Goal: Communication & Community: Answer question/provide support

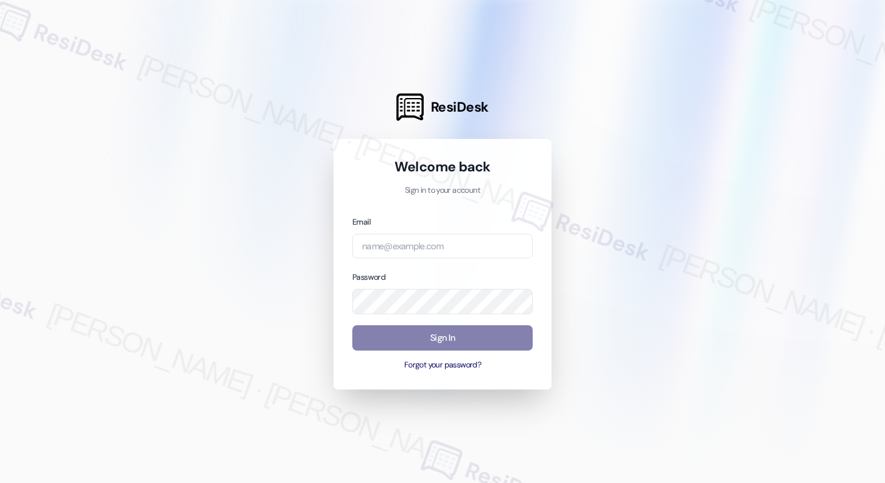
click at [436, 261] on div "Email Password Sign In Forgot your password?" at bounding box center [442, 293] width 180 height 156
click at [446, 249] on input "email" at bounding box center [442, 246] width 180 height 25
click at [0, 482] on com-1password-button at bounding box center [0, 483] width 0 height 0
paste input "ImBlessed88!"
click at [418, 251] on input "ImBlessed88!" at bounding box center [442, 246] width 180 height 25
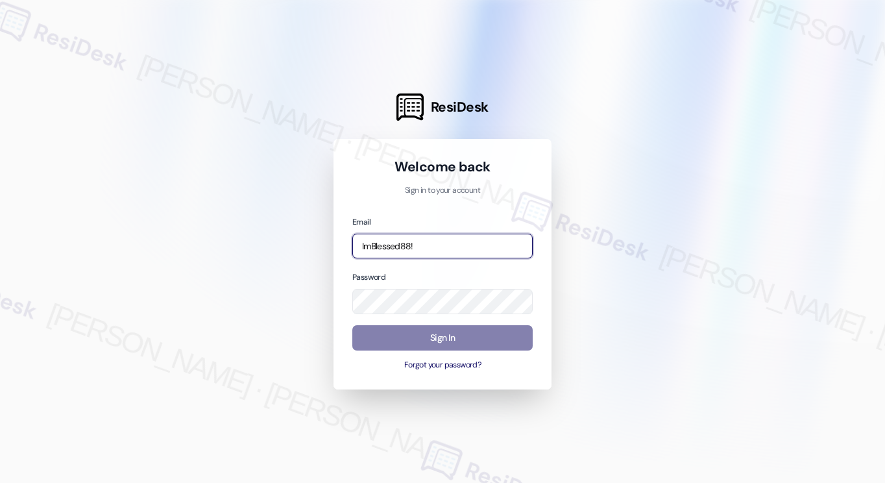
click at [419, 251] on input "ImBlessed88!" at bounding box center [442, 246] width 180 height 25
click at [420, 251] on input "kr" at bounding box center [442, 246] width 180 height 25
click at [575, 235] on div at bounding box center [442, 241] width 885 height 483
click at [515, 249] on input "kr" at bounding box center [442, 246] width 180 height 25
type input "[EMAIL_ADDRESS][PERSON_NAME][PERSON_NAME][DOMAIN_NAME]"
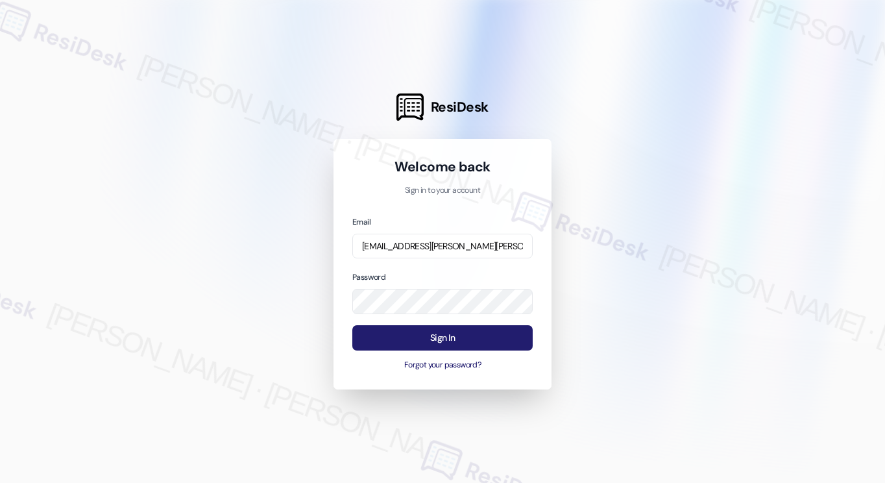
click at [433, 337] on button "Sign In" at bounding box center [442, 337] width 180 height 25
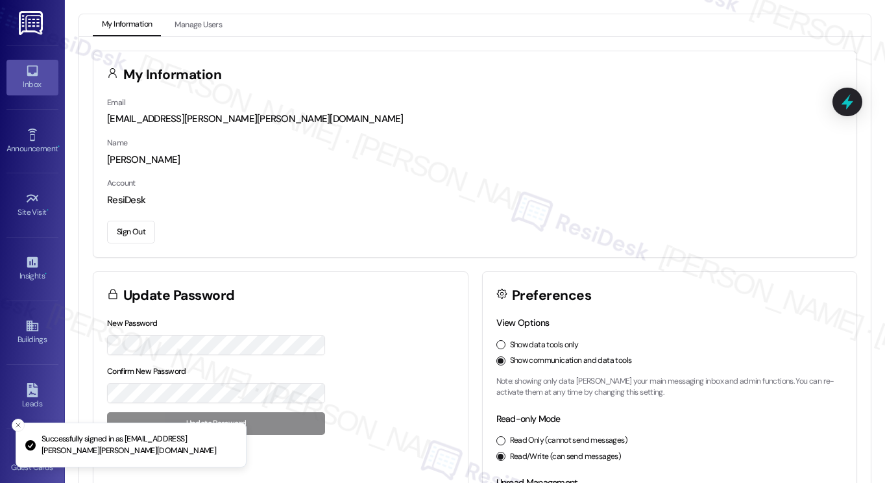
click at [29, 82] on div "Inbox" at bounding box center [32, 84] width 65 height 13
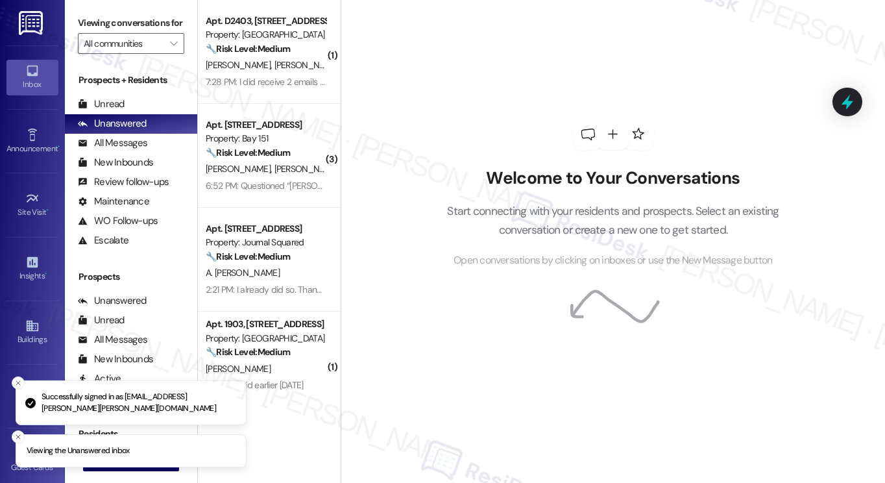
click at [544, 138] on div "Welcome to Your Conversations Start connecting with your residents and prospect…" at bounding box center [612, 193] width 389 height 386
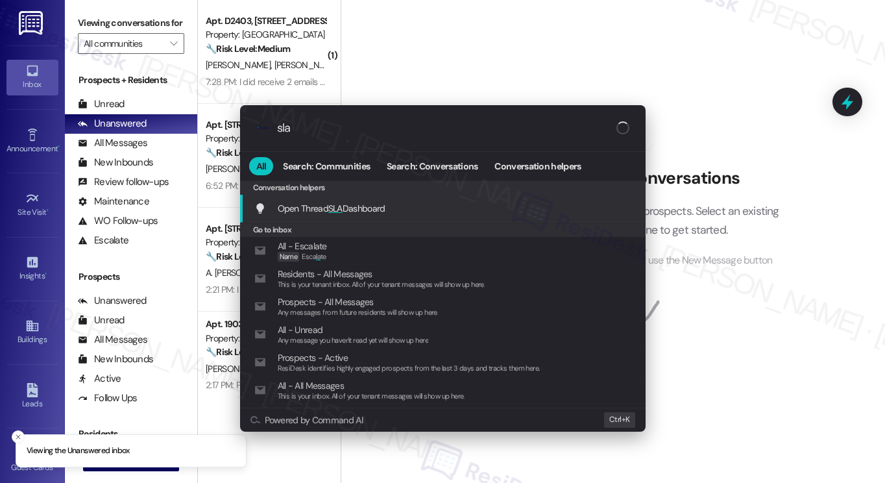
type input "sla"
click at [403, 202] on div "Open Thread SLA Dashboard Add shortcut" at bounding box center [443, 208] width 379 height 14
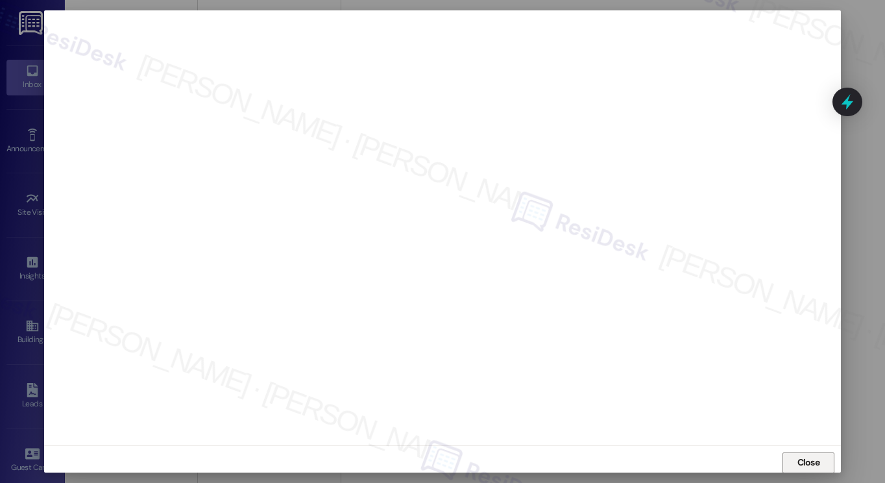
click at [821, 455] on button "Close" at bounding box center [808, 462] width 52 height 21
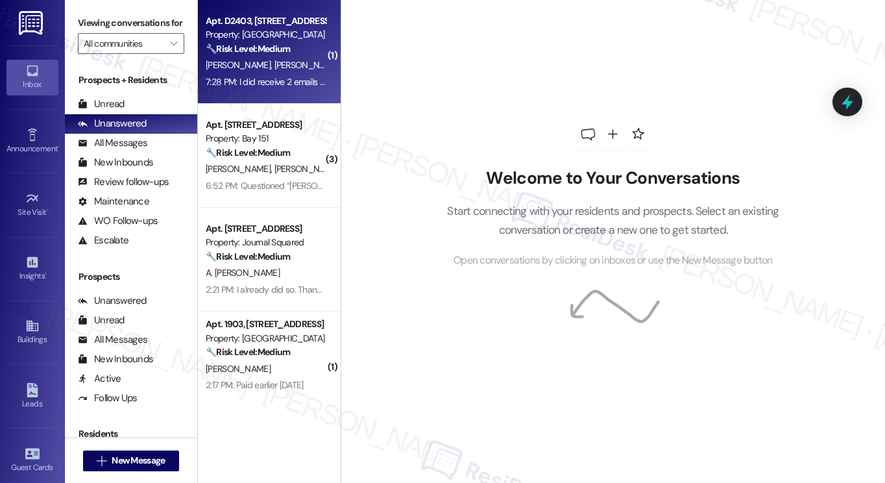
click at [274, 69] on span "[PERSON_NAME]" at bounding box center [306, 65] width 65 height 12
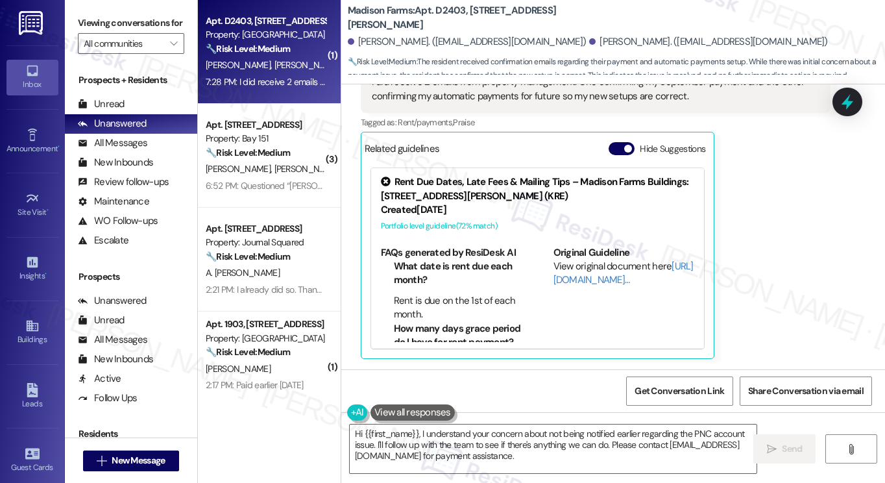
scroll to position [4852, 0]
click at [518, 448] on textarea "Hi {{first_name}}, I understand your concern about not being notified earlier r…" at bounding box center [553, 448] width 407 height 49
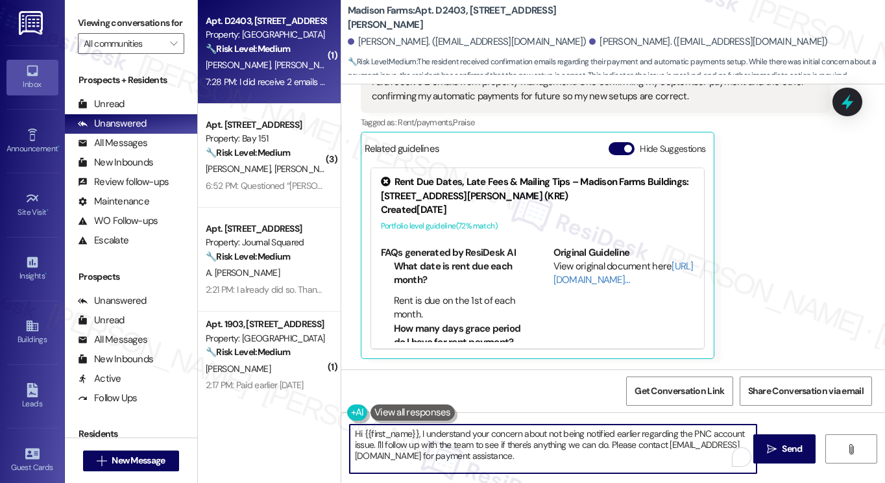
click at [518, 449] on textarea "Hi {{first_name}}, I understand your concern about not being notified earlier r…" at bounding box center [553, 448] width 407 height 49
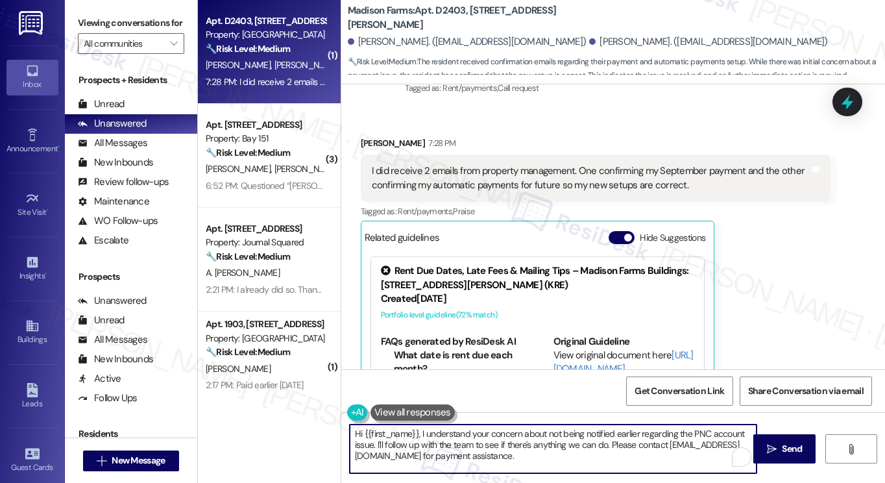
scroll to position [4657, 0]
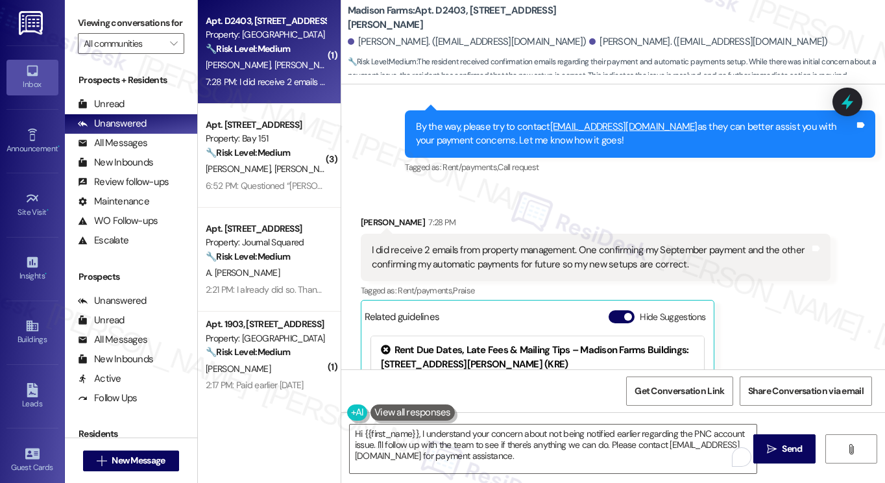
click at [630, 234] on div "[PERSON_NAME] 7:28 PM" at bounding box center [596, 224] width 470 height 18
click at [612, 271] on div "I did receive 2 emails from property management. One confirming my September pa…" at bounding box center [591, 257] width 438 height 28
click at [610, 271] on div "I did receive 2 emails from property management. One confirming my September pa…" at bounding box center [591, 257] width 438 height 28
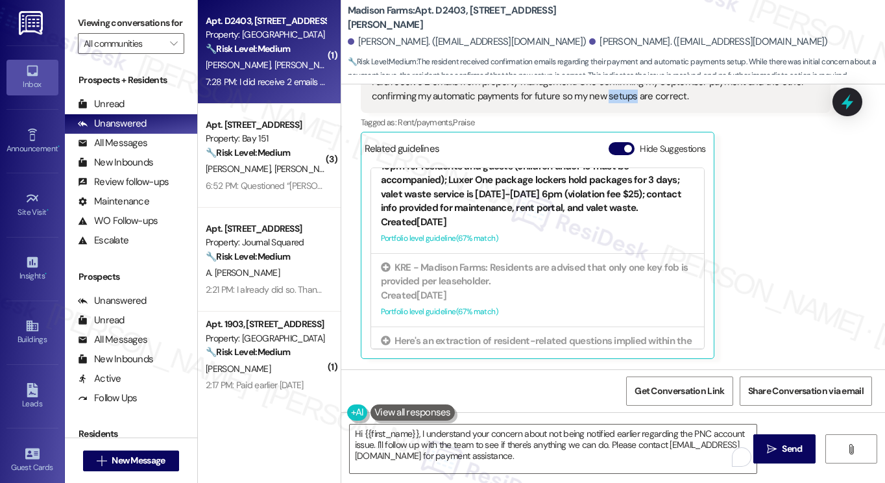
scroll to position [130, 0]
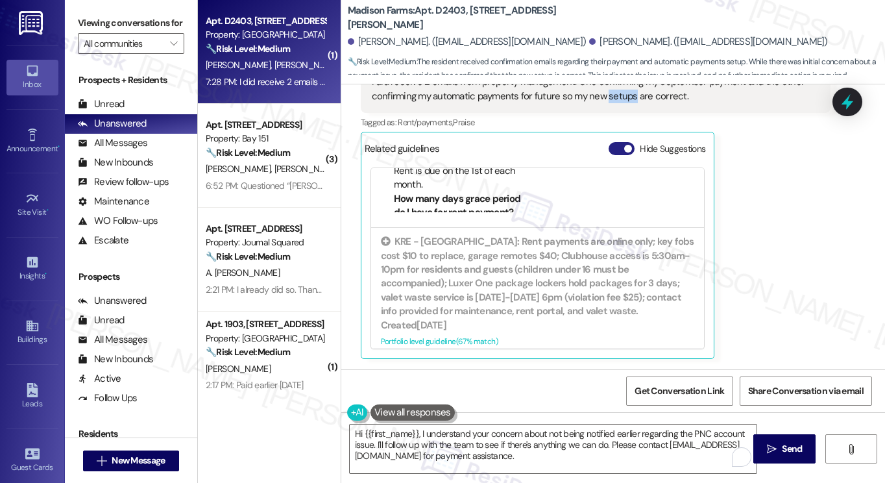
click at [624, 150] on span "button" at bounding box center [628, 149] width 8 height 8
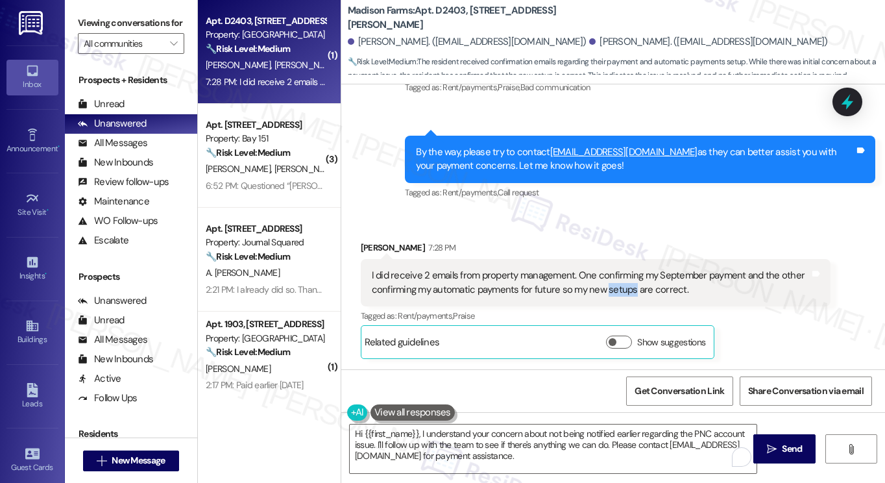
scroll to position [4658, 0]
click at [501, 291] on div "I did receive 2 emails from property management. One confirming my September pa…" at bounding box center [591, 283] width 438 height 28
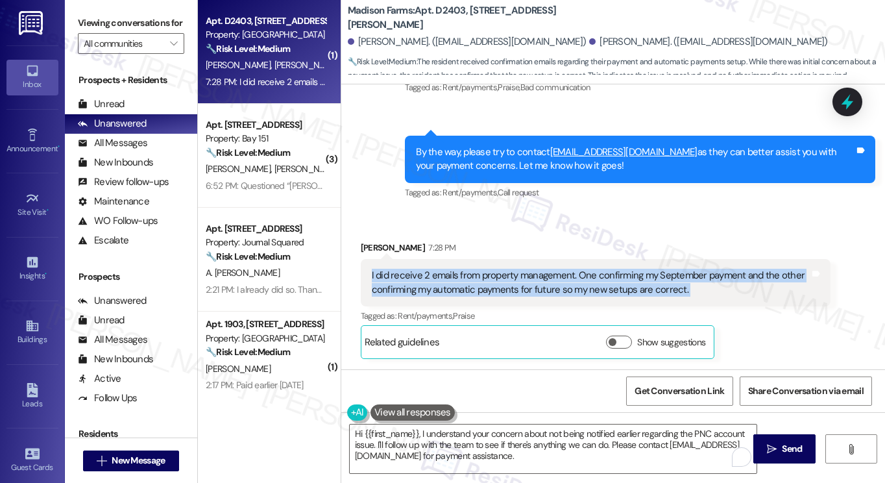
click at [501, 291] on div "I did receive 2 emails from property management. One confirming my September pa…" at bounding box center [591, 283] width 438 height 28
click at [446, 286] on div "I did receive 2 emails from property management. One confirming my September pa…" at bounding box center [591, 283] width 438 height 28
click at [458, 284] on div "I did receive 2 emails from property management. One confirming my September pa…" at bounding box center [591, 283] width 438 height 28
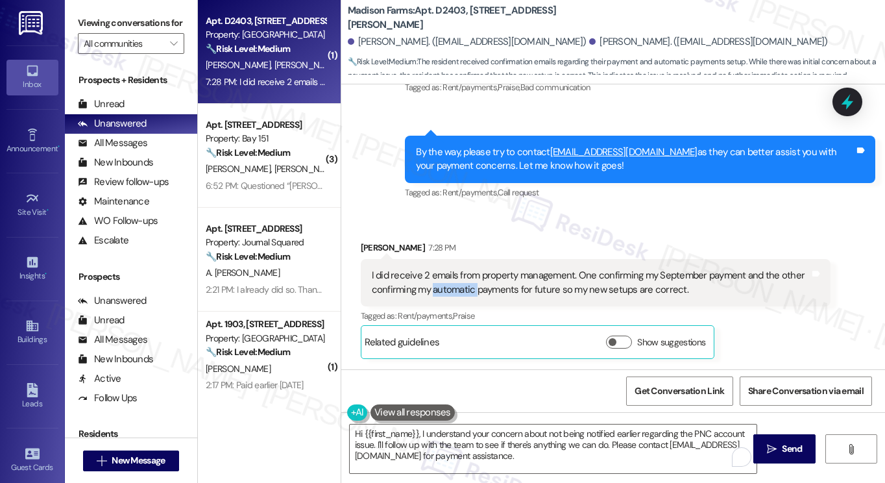
click at [458, 284] on div "I did receive 2 emails from property management. One confirming my September pa…" at bounding box center [591, 283] width 438 height 28
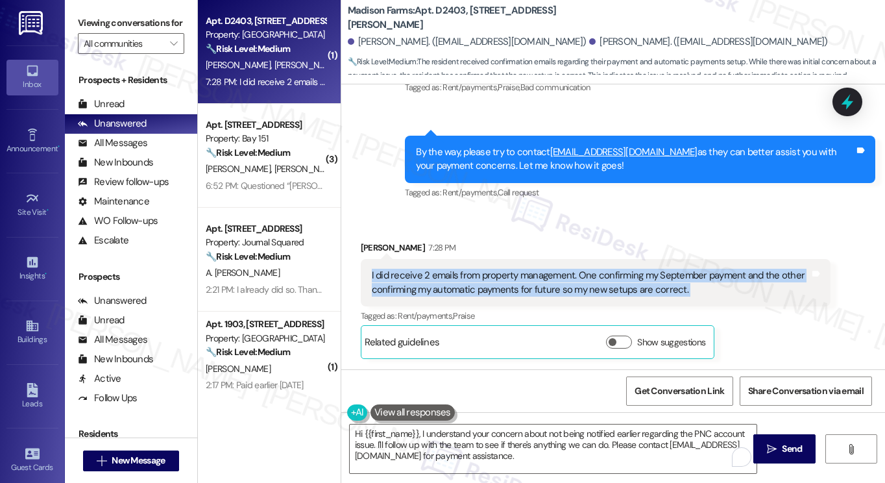
click at [458, 284] on div "I did receive 2 emails from property management. One confirming my September pa…" at bounding box center [591, 283] width 438 height 28
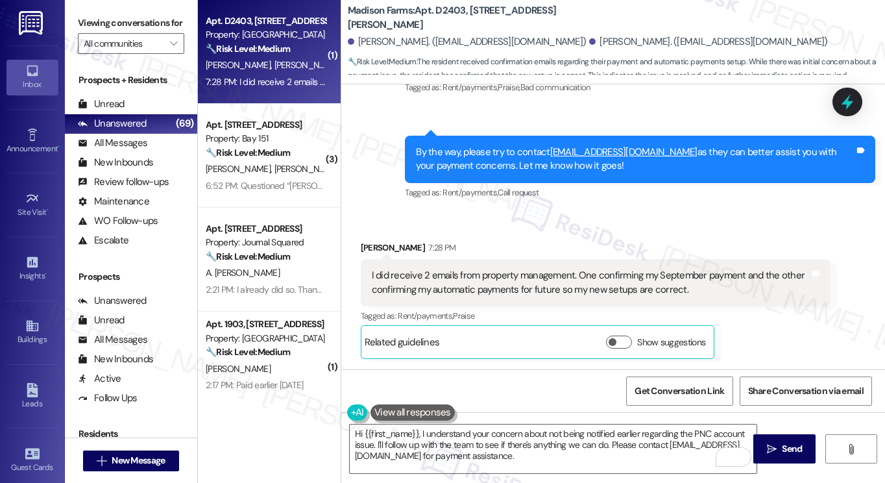
click at [89, 33] on label "Viewing conversations for" at bounding box center [131, 23] width 106 height 20
click at [85, 33] on label "Viewing conversations for" at bounding box center [131, 23] width 106 height 20
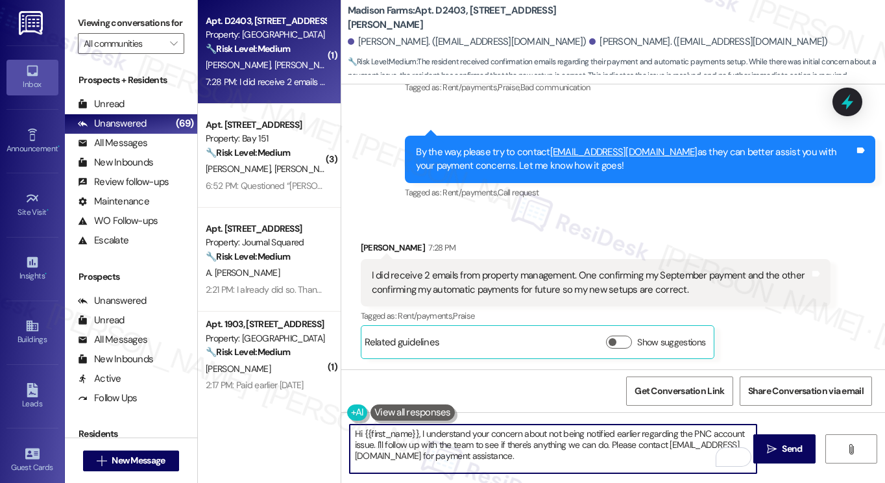
click at [511, 444] on textarea "Hi {{first_name}}, I understand your concern about not being notified earlier r…" at bounding box center [553, 448] width 407 height 49
paste textarea "That’s great to hear — thank you for confirming! I’m glad your September paymen…"
click at [437, 430] on textarea "That’s great to hear — thank you for confirming! I’m glad your September paymen…" at bounding box center [553, 448] width 407 height 49
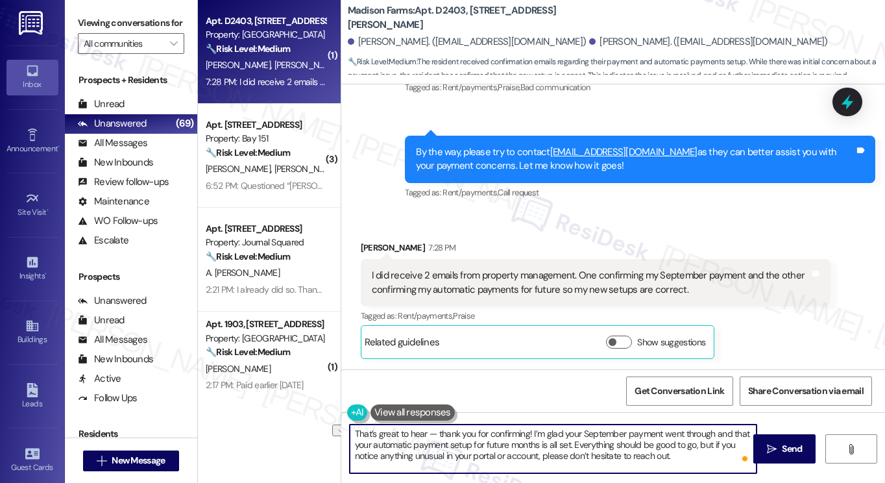
drag, startPoint x: 527, startPoint y: 431, endPoint x: 424, endPoint y: 431, distance: 103.8
click at [424, 431] on textarea "That’s great to hear — thank you for confirming! I’m glad your September paymen…" at bounding box center [553, 448] width 407 height 49
click at [547, 430] on textarea "That’s great to hear! I’m glad your September payment went through and that you…" at bounding box center [553, 448] width 407 height 49
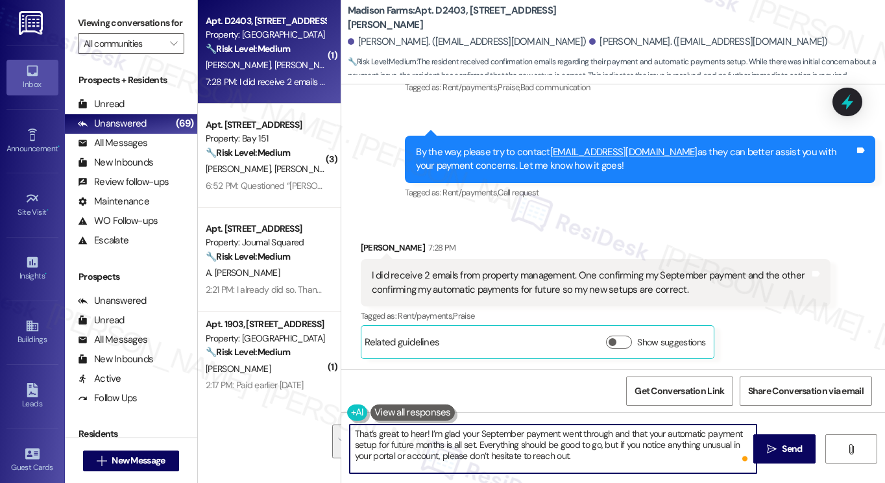
click at [595, 454] on textarea "That’s great to hear! I’m glad your September payment went through and that you…" at bounding box center [553, 448] width 407 height 49
type textarea "That’s great to hear! I’m glad your September payment went through and that you…"
click at [469, 280] on div "I did receive 2 emails from property management. One confirming my September pa…" at bounding box center [591, 283] width 438 height 28
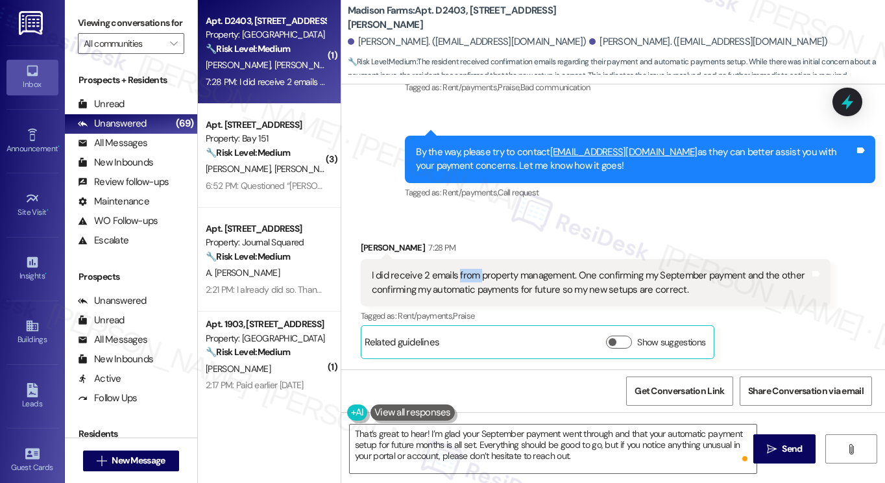
click at [469, 280] on div "I did receive 2 emails from property management. One confirming my September pa…" at bounding box center [591, 283] width 438 height 28
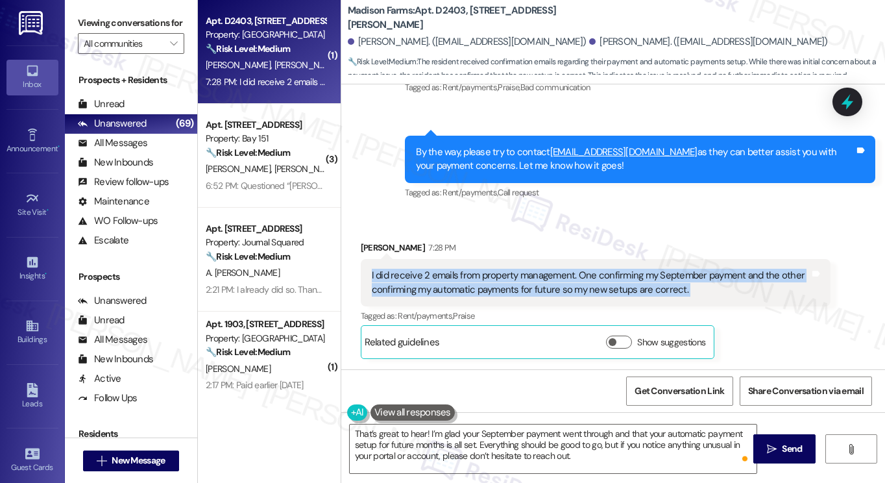
click at [469, 280] on div "I did receive 2 emails from property management. One confirming my September pa…" at bounding box center [591, 283] width 438 height 28
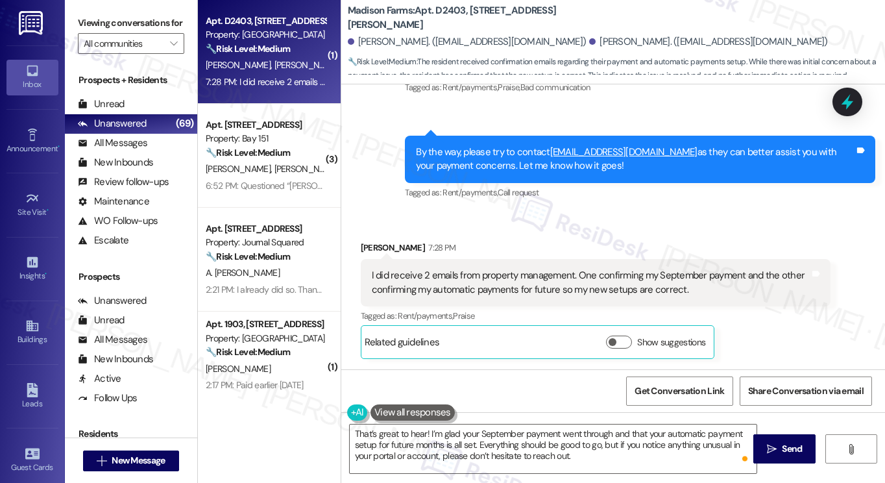
click at [571, 236] on div "Received via SMS [PERSON_NAME] 7:28 PM I did receive 2 emails from property man…" at bounding box center [596, 300] width 490 height 138
click at [599, 285] on div "I did receive 2 emails from property management. One confirming my September pa…" at bounding box center [591, 283] width 438 height 28
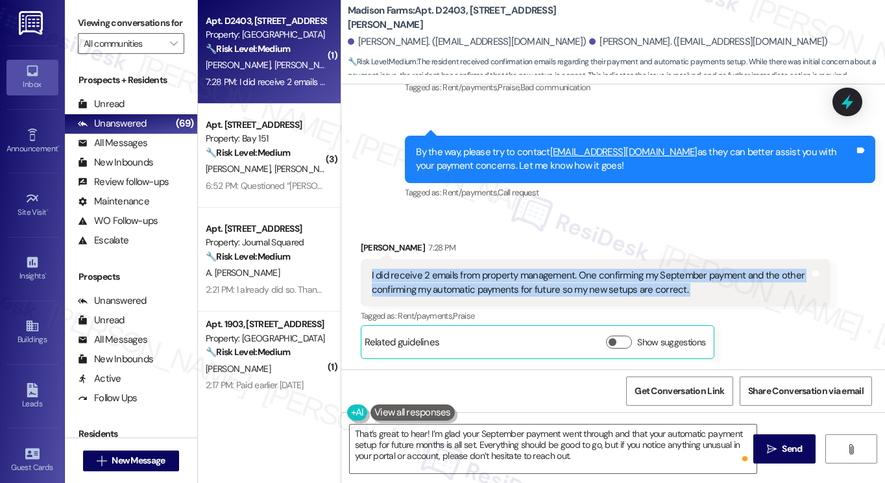
click at [599, 285] on div "I did receive 2 emails from property management. One confirming my September pa…" at bounding box center [591, 283] width 438 height 28
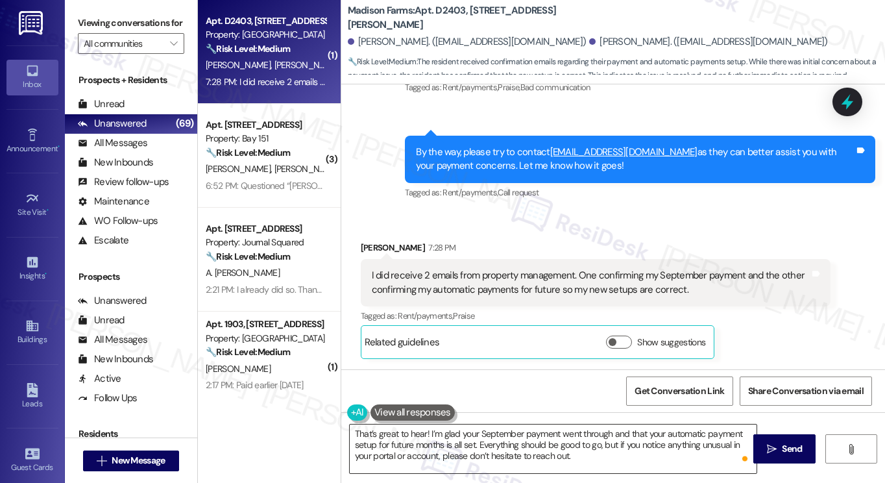
click at [688, 454] on textarea "That’s great to hear! I’m glad your September payment went through and that you…" at bounding box center [553, 448] width 407 height 49
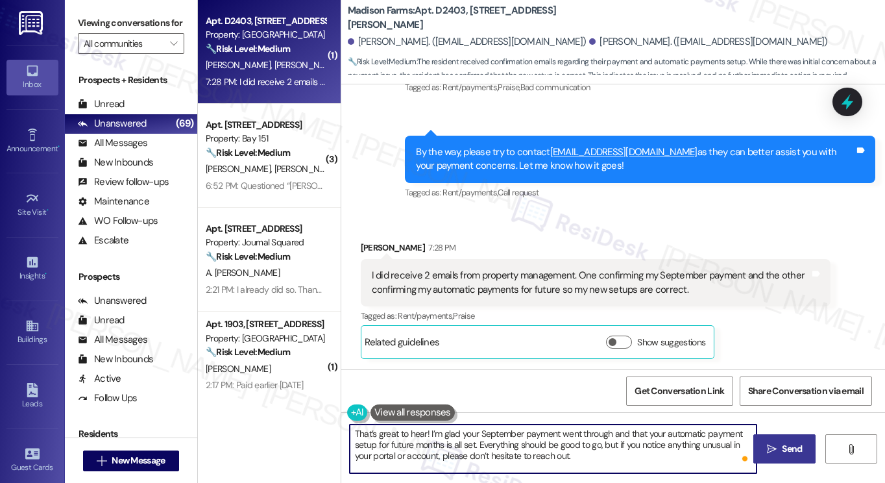
click at [767, 449] on icon "" at bounding box center [772, 449] width 10 height 10
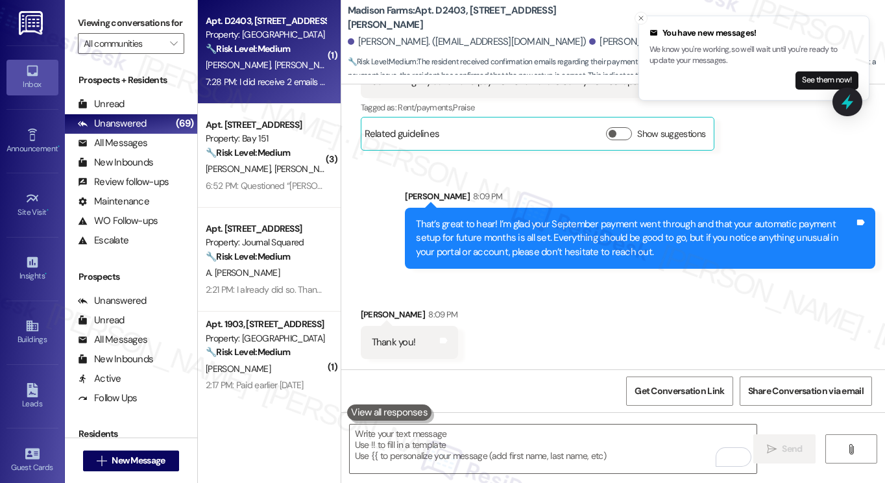
scroll to position [4867, 0]
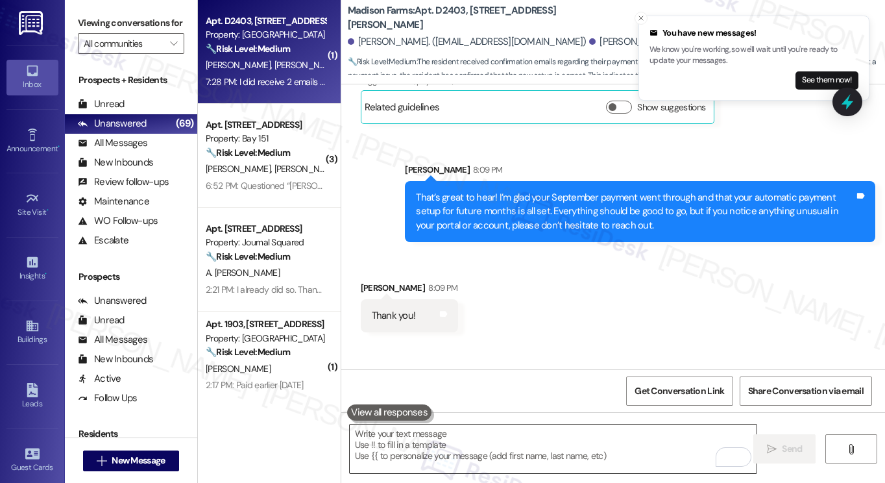
click at [375, 453] on textarea "To enrich screen reader interactions, please activate Accessibility in Grammarl…" at bounding box center [553, 448] width 407 height 49
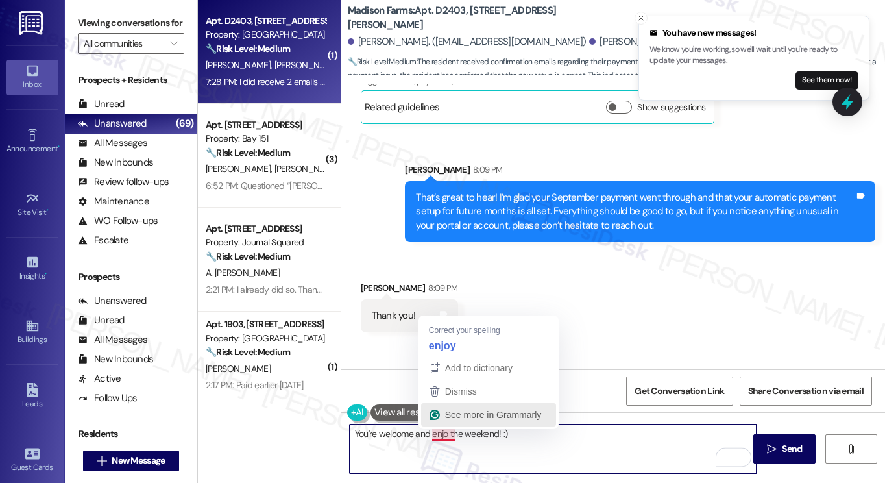
type textarea "You're welcome and enjoy the weekend! :)"
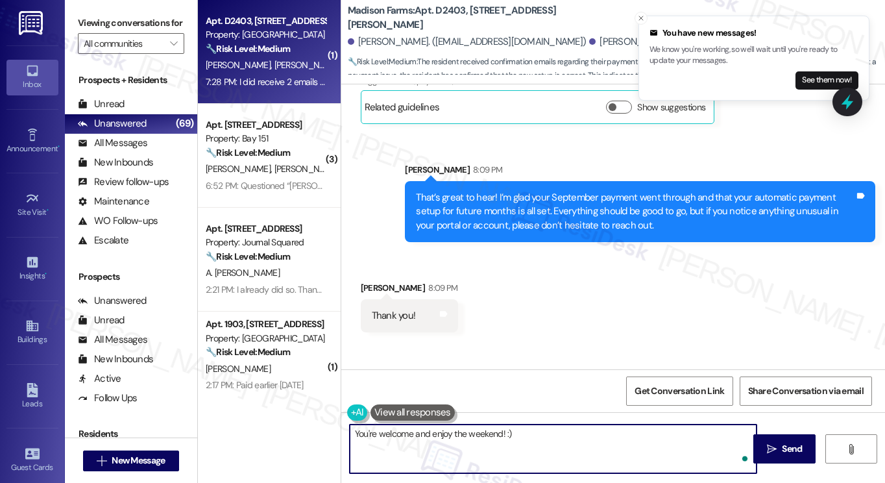
click at [542, 441] on textarea "You're welcome and enjoy the weekend! :)" at bounding box center [553, 448] width 407 height 49
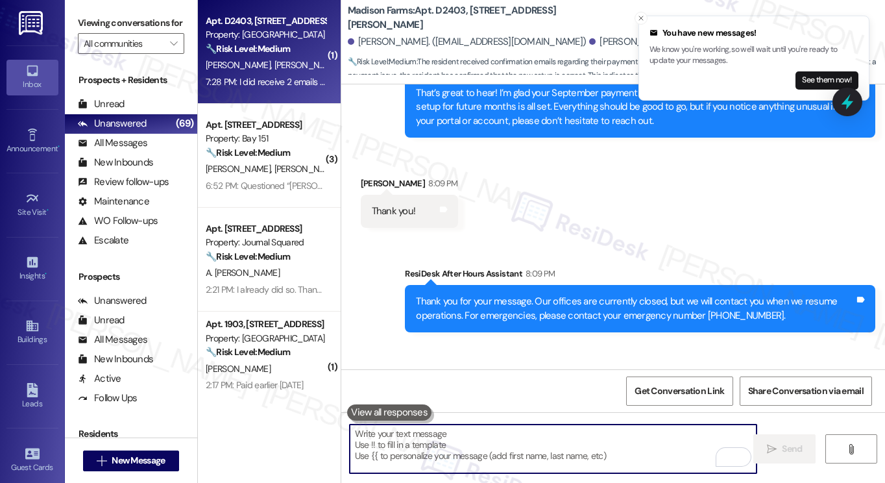
scroll to position [5062, 0]
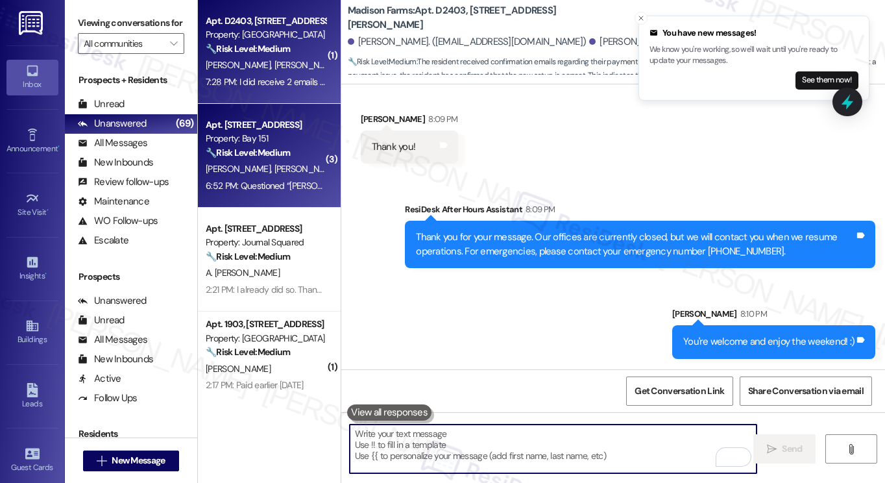
click at [293, 132] on div "Apt. [STREET_ADDRESS]" at bounding box center [266, 125] width 120 height 14
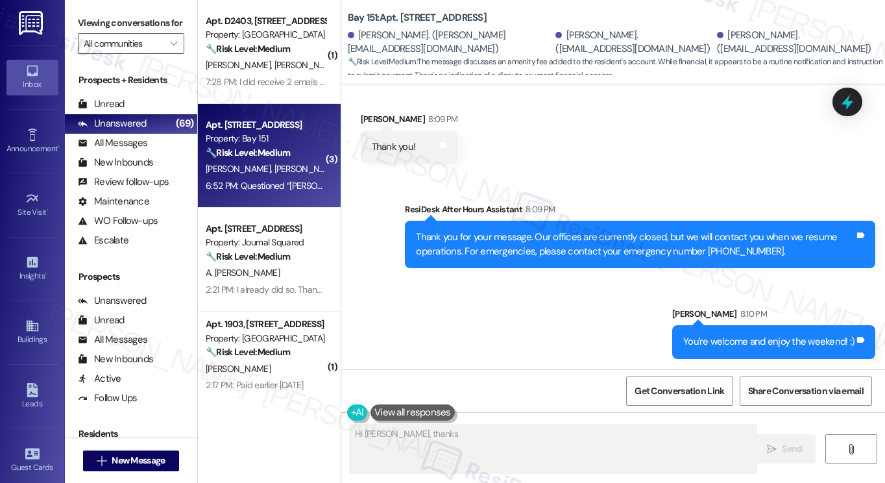
scroll to position [176, 0]
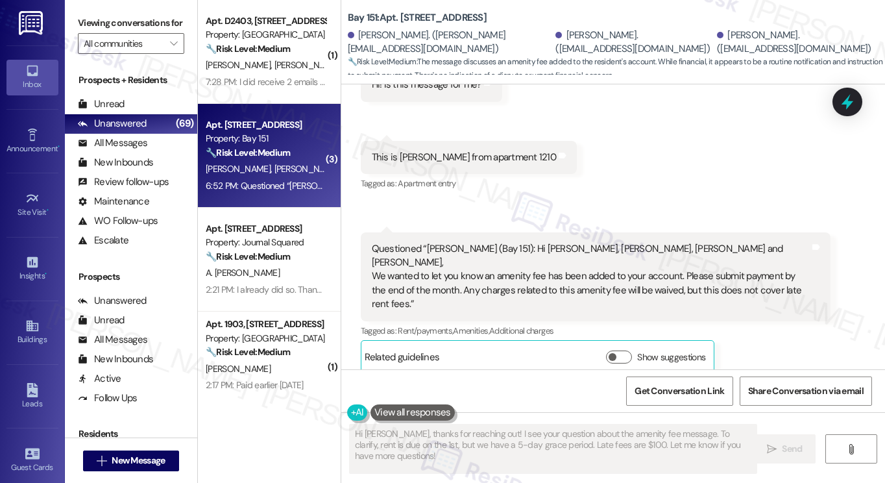
click at [410, 158] on div "This is [PERSON_NAME] from apartment 1210" at bounding box center [464, 157] width 184 height 14
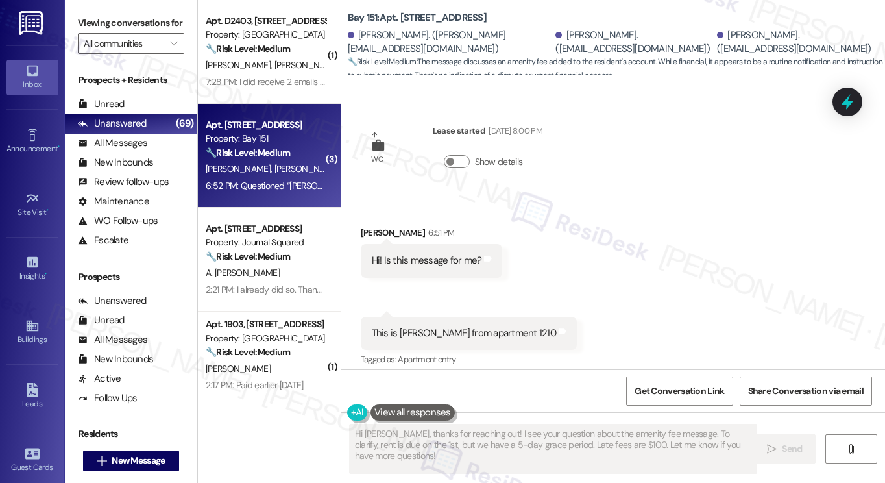
click at [407, 267] on div "Hi! Is this message for me?" at bounding box center [427, 261] width 110 height 14
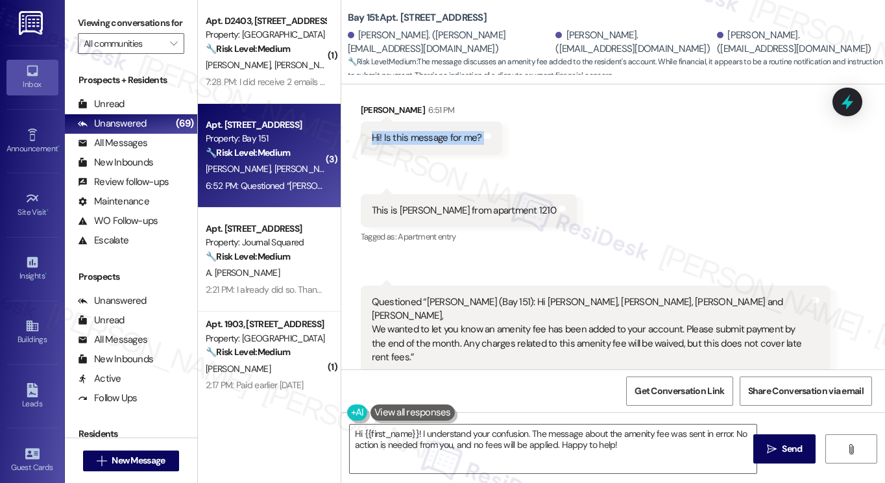
scroll to position [176, 0]
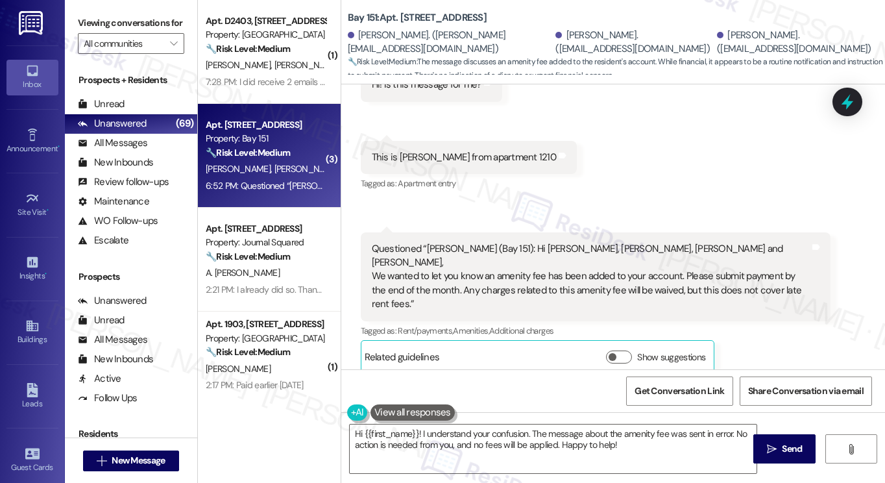
click at [433, 150] on div "This is [PERSON_NAME] from apartment 1210" at bounding box center [464, 157] width 184 height 14
click at [432, 252] on div "Questioned “[PERSON_NAME] (Bay 151): Hi [PERSON_NAME], [PERSON_NAME], [PERSON_N…" at bounding box center [591, 276] width 438 height 69
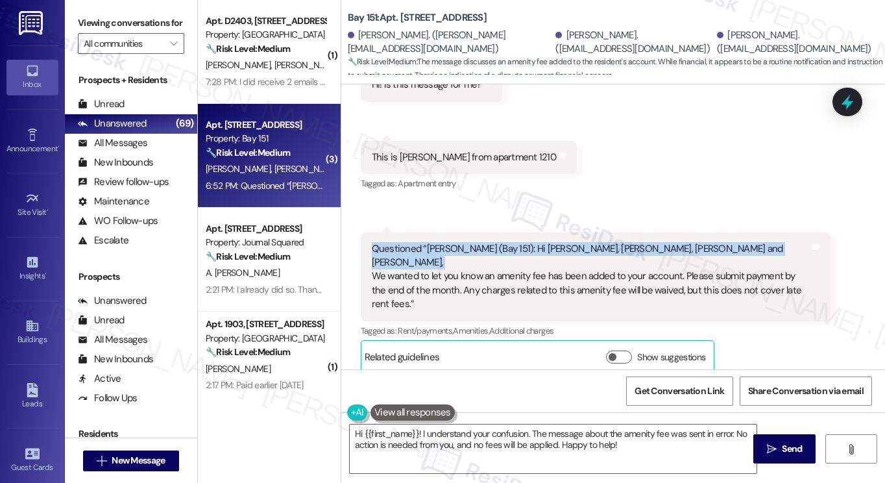
click at [432, 252] on div "Questioned “[PERSON_NAME] (Bay 151): Hi [PERSON_NAME], [PERSON_NAME], [PERSON_N…" at bounding box center [591, 276] width 438 height 69
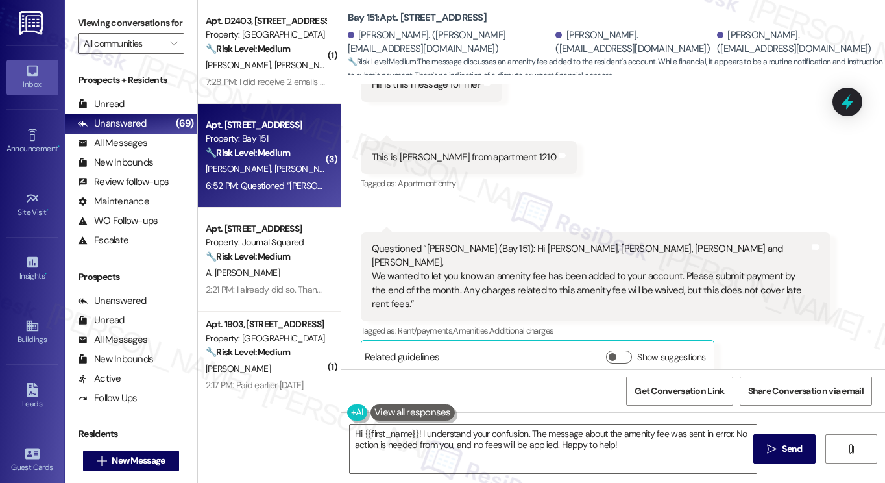
click at [435, 267] on div "Questioned “[PERSON_NAME] (Bay 151): Hi [PERSON_NAME], [PERSON_NAME], [PERSON_N…" at bounding box center [591, 276] width 438 height 69
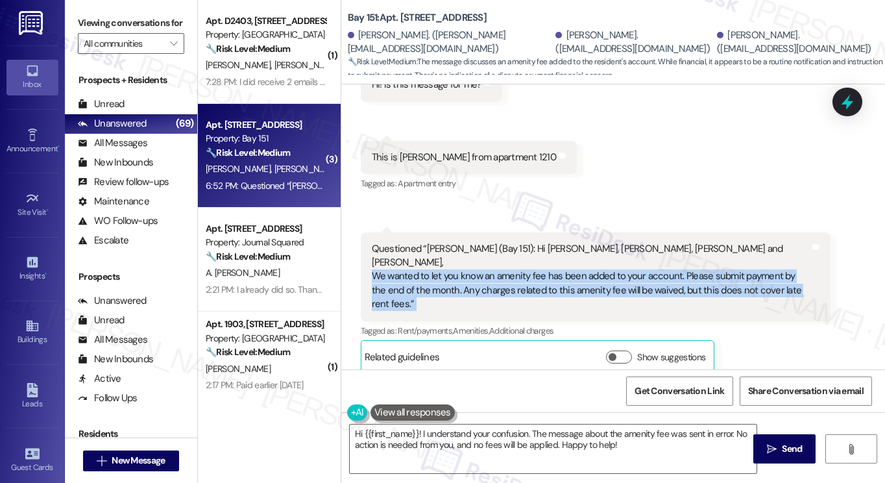
click at [435, 267] on div "Questioned “[PERSON_NAME] (Bay 151): Hi [PERSON_NAME], [PERSON_NAME], [PERSON_N…" at bounding box center [591, 276] width 438 height 69
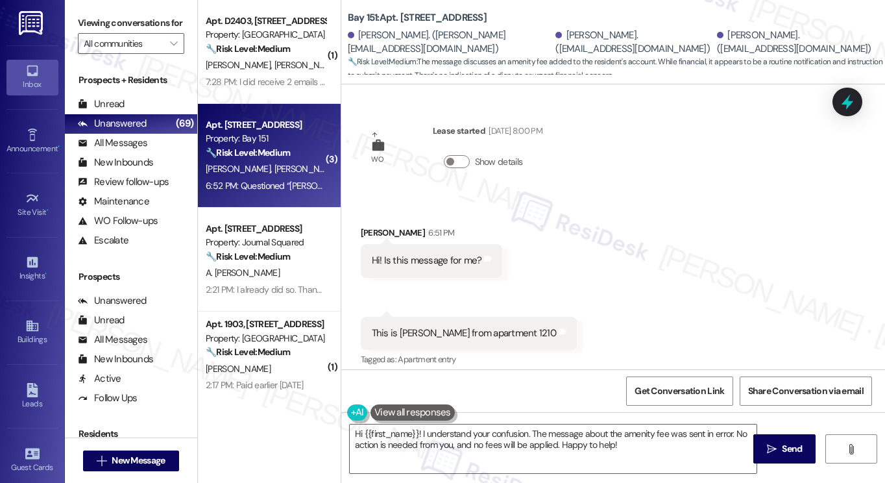
click at [410, 264] on div "Hi! Is this message for me?" at bounding box center [427, 261] width 110 height 14
click at [374, 233] on div "[PERSON_NAME] 6:51 PM" at bounding box center [432, 235] width 142 height 18
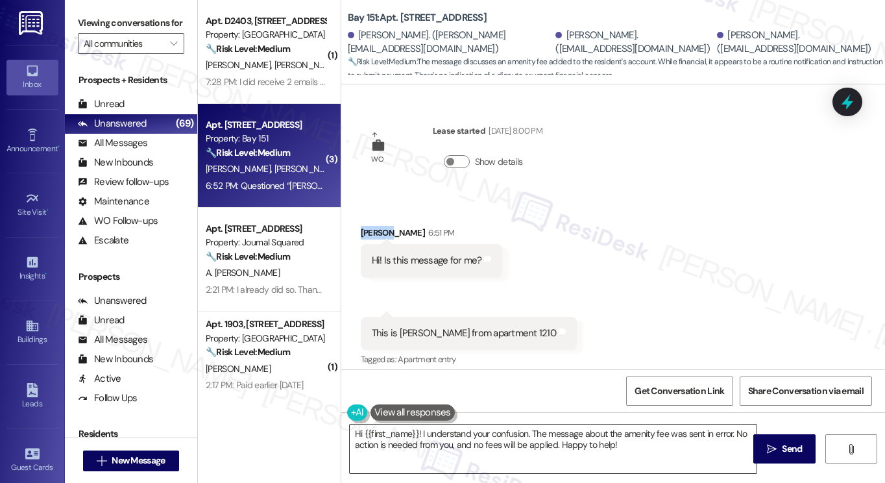
copy div "[PERSON_NAME]"
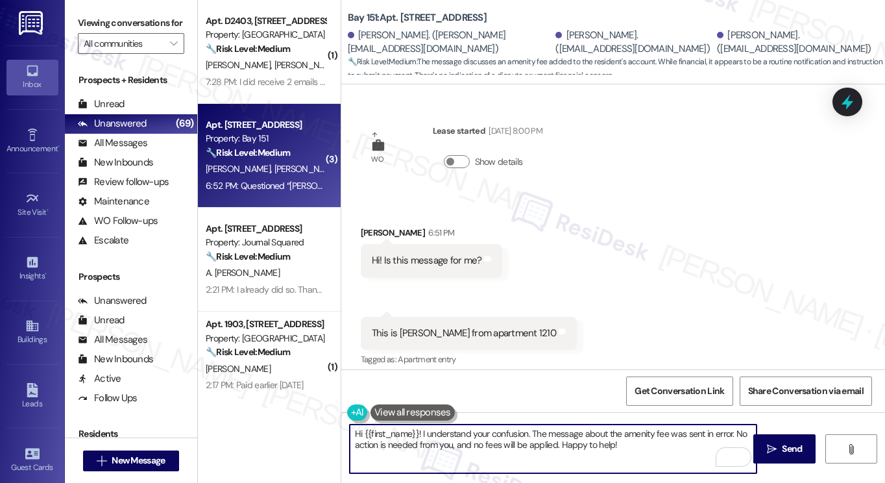
drag, startPoint x: 415, startPoint y: 430, endPoint x: 361, endPoint y: 430, distance: 53.8
click at [361, 430] on textarea "Hi {{first_name}}! I understand your confusion. The message about the amenity f…" at bounding box center [553, 448] width 407 height 49
paste textarea "[PERSON_NAME]"
drag, startPoint x: 585, startPoint y: 443, endPoint x: 429, endPoint y: 437, distance: 156.5
click at [429, 437] on textarea "Hi [PERSON_NAME]! I understand your confusion. The message about the amenity fe…" at bounding box center [553, 448] width 407 height 49
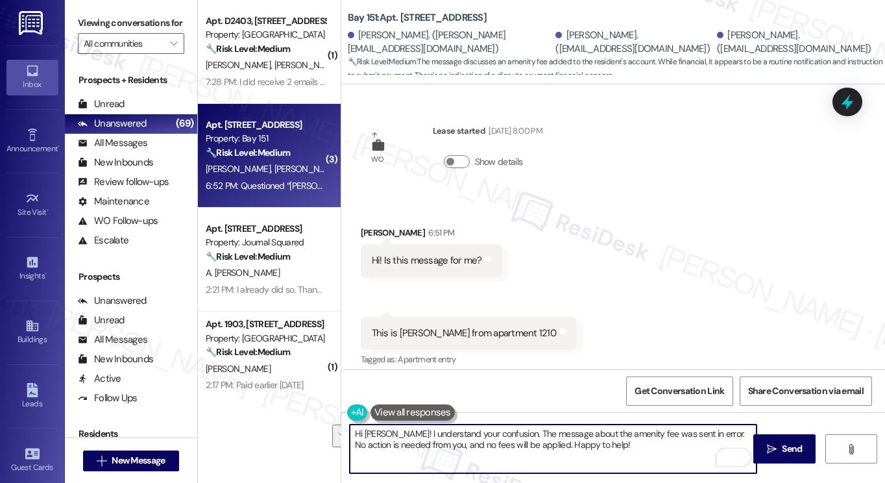
click at [429, 437] on textarea "Hi [PERSON_NAME]! I understand your confusion. The message about the amenity fe…" at bounding box center [553, 448] width 407 height 49
drag, startPoint x: 496, startPoint y: 431, endPoint x: 385, endPoint y: 433, distance: 110.9
click at [385, 433] on textarea "Hi [PERSON_NAME]! I understand your confusion. The message about the amenity fe…" at bounding box center [553, 448] width 407 height 49
drag, startPoint x: 537, startPoint y: 435, endPoint x: 339, endPoint y: 422, distance: 198.9
click at [341, 422] on div "Hi [PERSON_NAME]! Yes, the message about the amenity fee was sent in error. No …" at bounding box center [613, 460] width 544 height 97
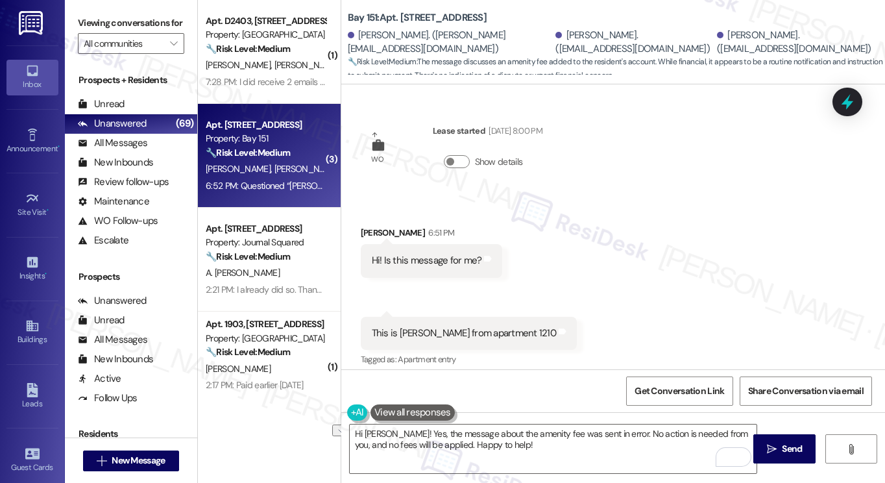
click at [101, 33] on label "Viewing conversations for" at bounding box center [131, 23] width 106 height 20
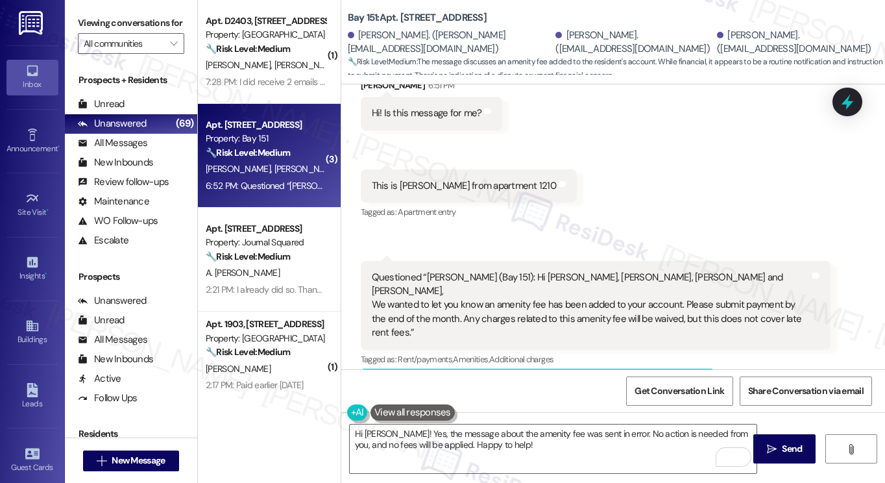
scroll to position [176, 0]
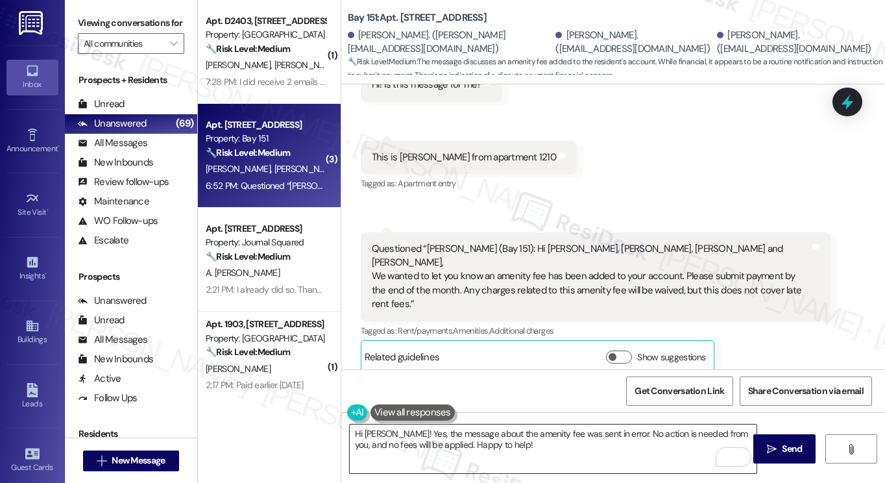
click at [488, 447] on textarea "Hi [PERSON_NAME]! Yes, the message about the amenity fee was sent in error. No …" at bounding box center [553, 448] width 407 height 49
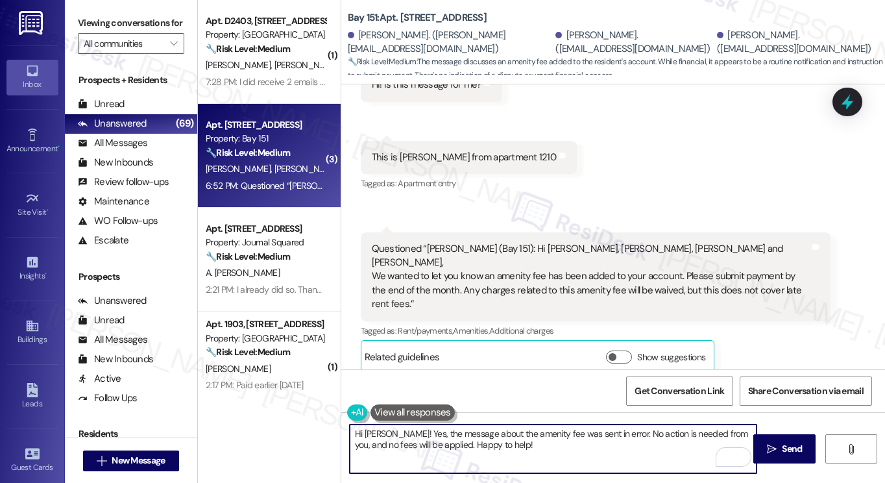
click at [487, 448] on textarea "Hi [PERSON_NAME]! Yes, the message about the amenity fee was sent in error. No …" at bounding box center [553, 448] width 407 height 49
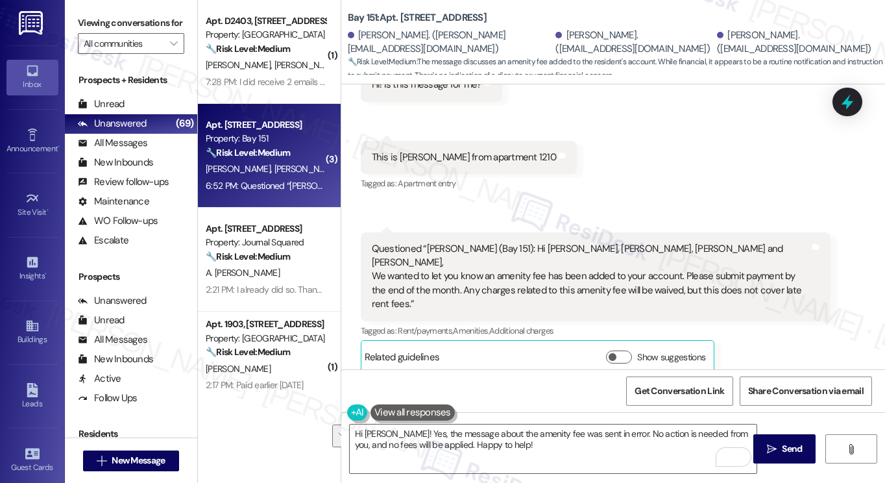
click at [106, 18] on label "Viewing conversations for" at bounding box center [131, 23] width 106 height 20
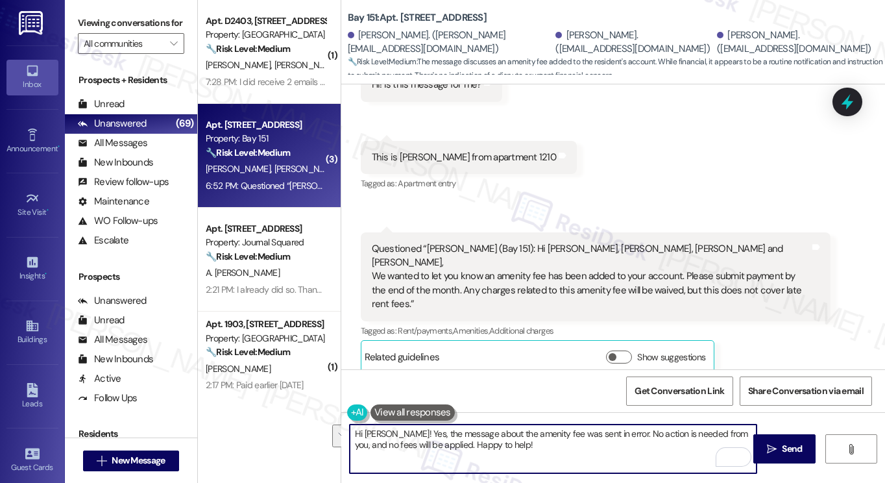
drag, startPoint x: 516, startPoint y: 453, endPoint x: 385, endPoint y: 430, distance: 132.4
click at [385, 430] on textarea "Hi [PERSON_NAME]! Yes, the message about the amenity fee was sent in error. No …" at bounding box center [553, 448] width 407 height 49
paste textarea "at message about the amenity fee was intended for you. Please let me know if yo…"
click at [538, 445] on textarea "Hi [PERSON_NAME]! Yes, that message about the amenity fee was intended for you.…" at bounding box center [553, 448] width 407 height 49
click at [618, 433] on textarea "Hi [PERSON_NAME]! Yes, that message about the amenity fee was intended for you.…" at bounding box center [553, 448] width 407 height 49
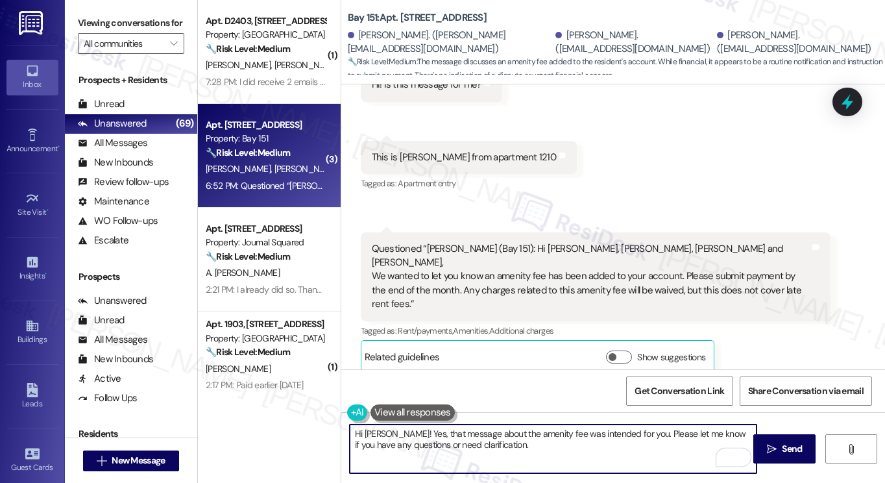
click at [581, 459] on textarea "Hi [PERSON_NAME]! Yes, that message about the amenity fee was intended for you.…" at bounding box center [553, 448] width 407 height 49
click at [617, 433] on textarea "Hi [PERSON_NAME]! Yes, that message about the amenity fee was intended for you.…" at bounding box center [553, 448] width 407 height 49
click at [606, 433] on textarea "Hi [PERSON_NAME]! Yes, that message about the amenity fee was intended for you.…" at bounding box center [553, 448] width 407 height 49
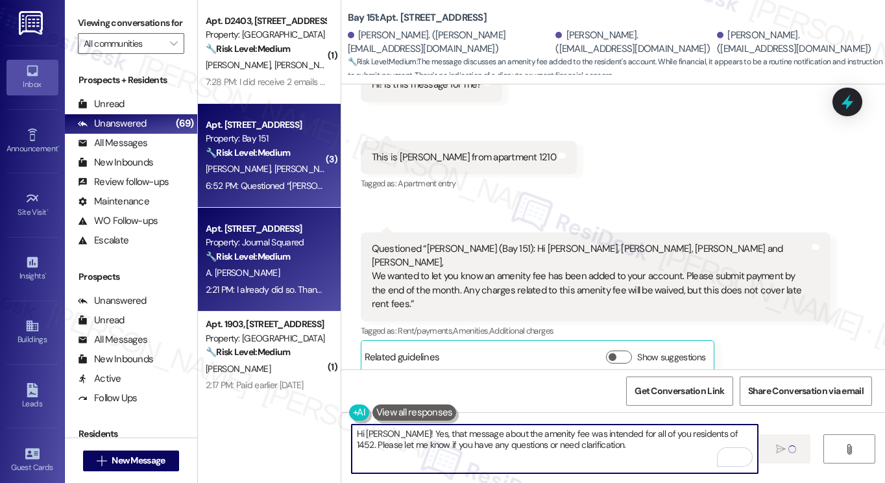
type textarea "Hi [PERSON_NAME]! Yes, that message about the amenity fee was intended for all …"
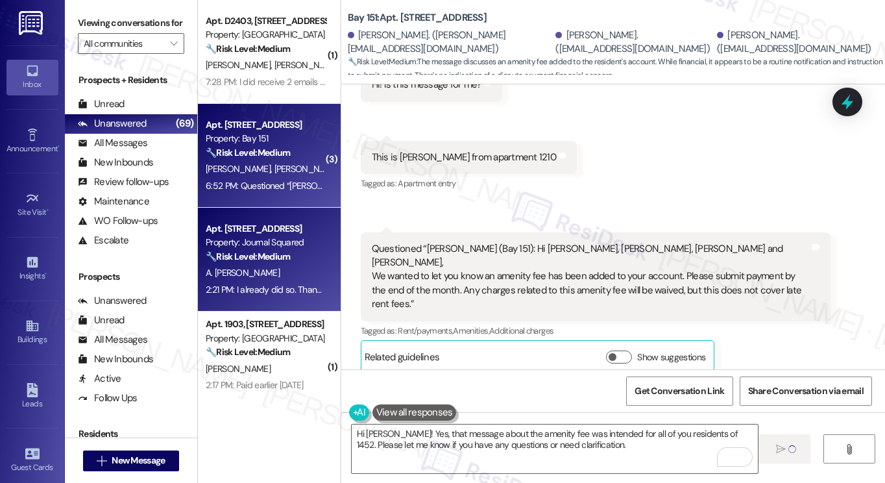
click at [259, 267] on div "A. [PERSON_NAME]" at bounding box center [265, 273] width 123 height 16
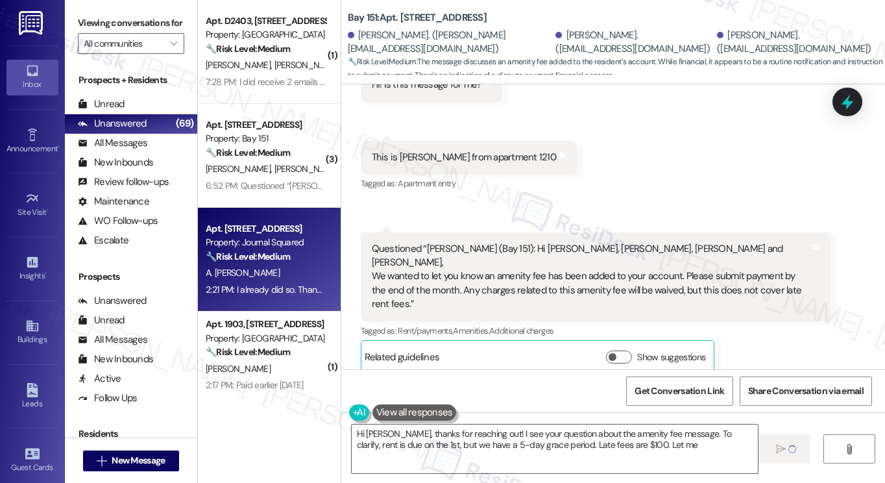
type textarea "Hi [PERSON_NAME], thanks for reaching out! I see your question about the amenit…"
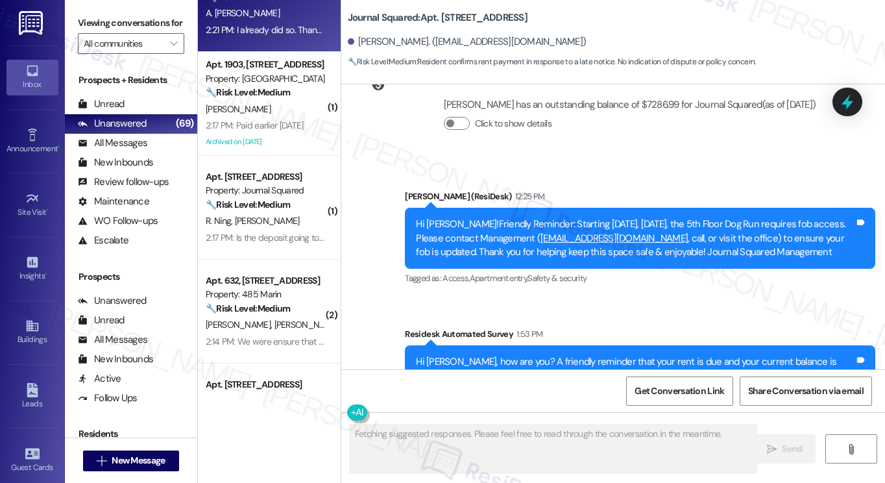
scroll to position [14388, 0]
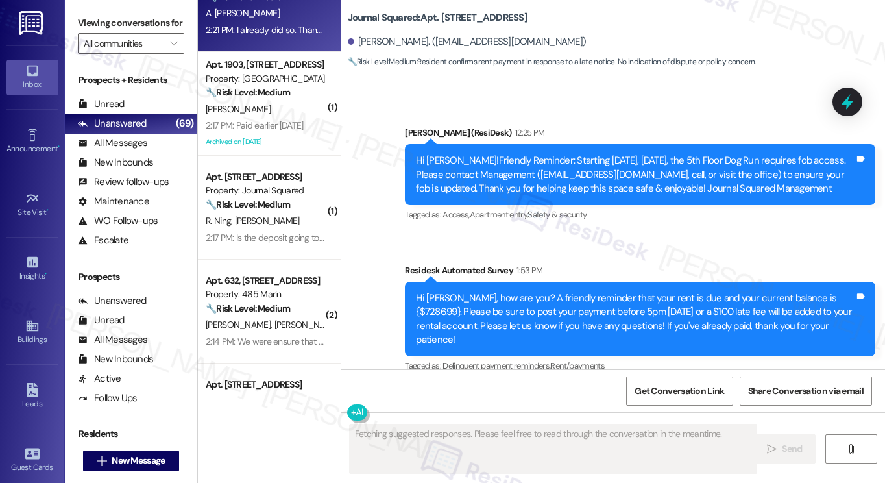
click at [449, 433] on div "I already did so. Thank you. Tags and notes" at bounding box center [430, 449] width 139 height 33
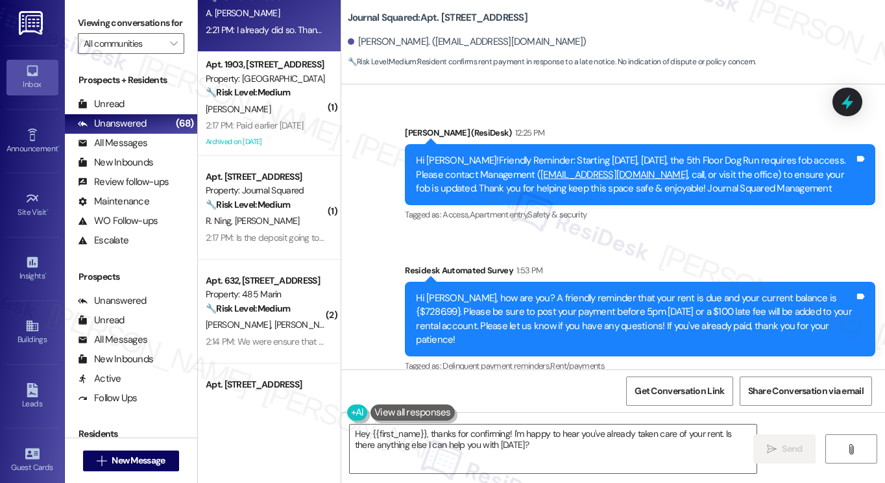
click at [104, 12] on div "Viewing conversations for All communities " at bounding box center [131, 33] width 132 height 67
click at [407, 433] on textarea "Hey {{first_name}}, thanks for confirming! I'm happy to hear you've already tak…" at bounding box center [553, 448] width 407 height 49
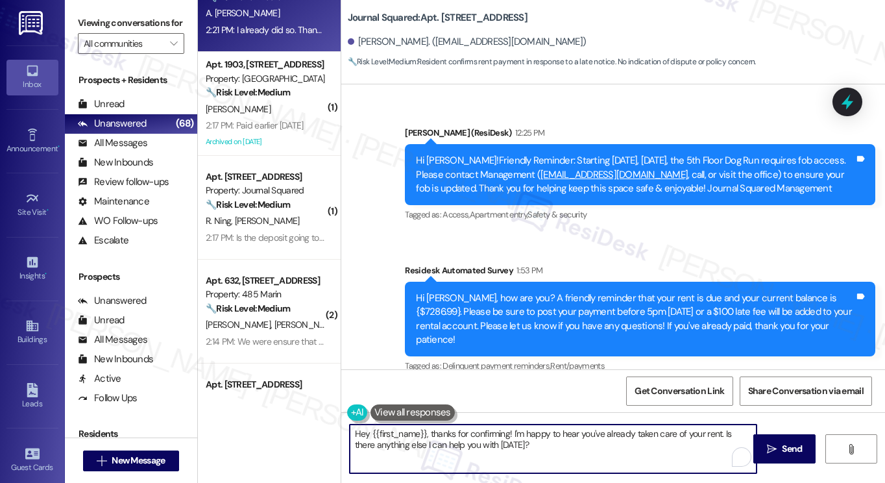
paste textarea "Great! Thanks for confirming! If you have any questions or concerns in the futu…"
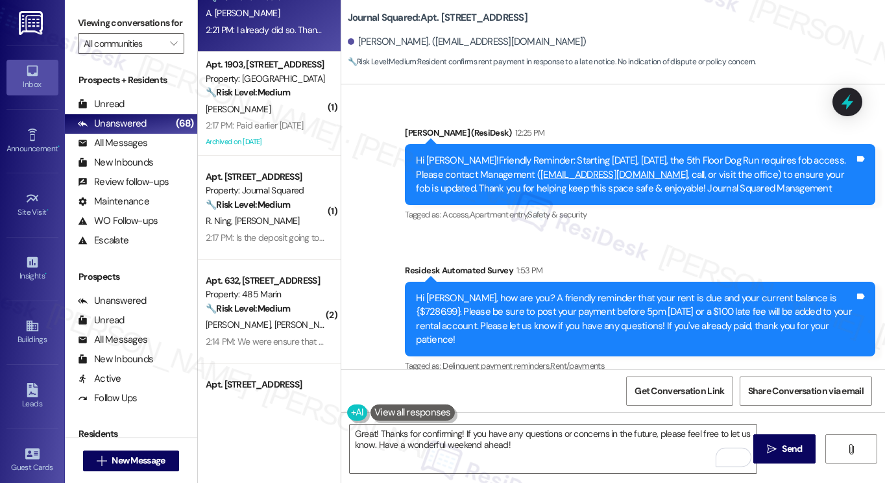
click at [378, 414] on div "[PERSON_NAME] 2:21 PM" at bounding box center [430, 423] width 139 height 18
copy div "e"
click at [456, 433] on textarea "Great! Thanks for confirming! If you have any questions or concerns in the futu…" at bounding box center [553, 448] width 407 height 49
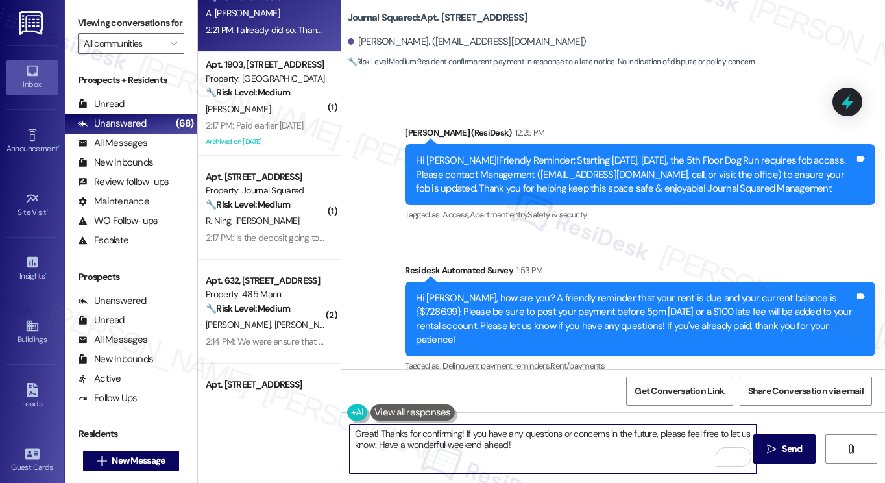
click at [365, 414] on div "[PERSON_NAME] 2:21 PM" at bounding box center [430, 423] width 139 height 18
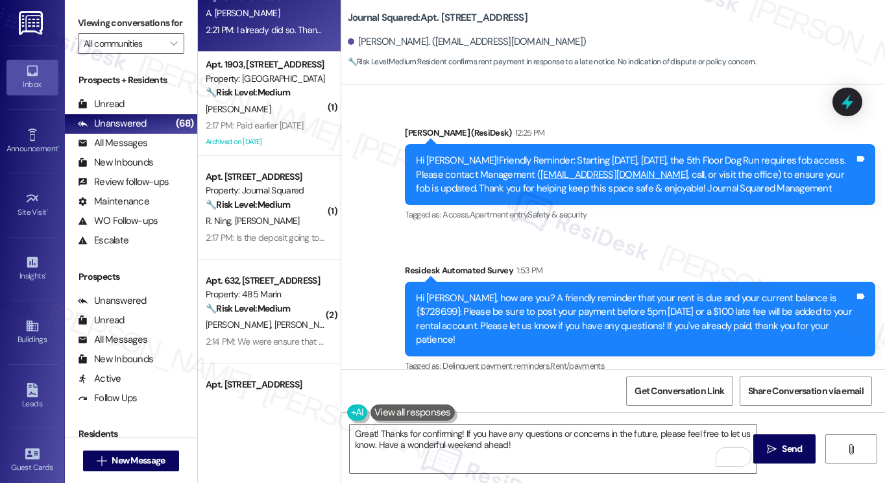
click at [365, 414] on div "[PERSON_NAME] 2:21 PM" at bounding box center [430, 423] width 139 height 18
copy div "[PERSON_NAME]"
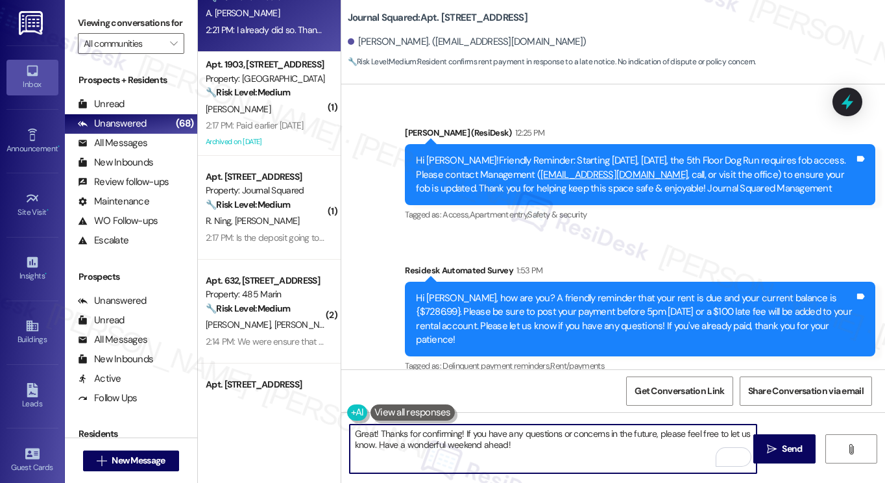
click at [457, 431] on textarea "Great! Thanks for confirming! If you have any questions or concerns in the futu…" at bounding box center [553, 448] width 407 height 49
paste textarea "[PERSON_NAME]"
type textarea "Great! Thanks for confirming, [PERSON_NAME]! If you have any questions or conce…"
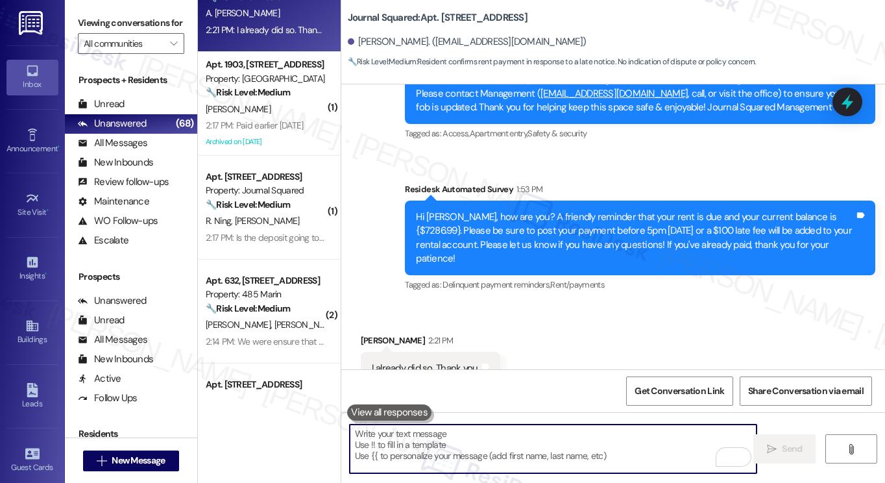
scroll to position [14493, 0]
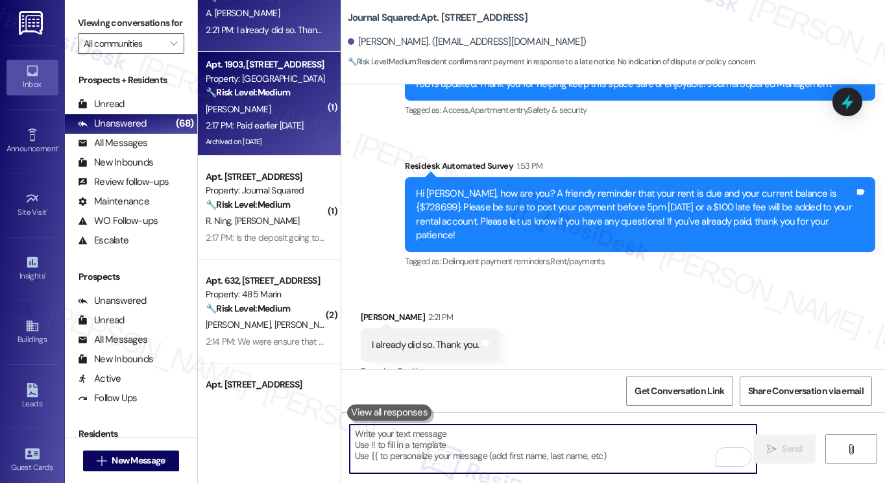
click at [306, 101] on div "[PERSON_NAME]" at bounding box center [265, 109] width 123 height 16
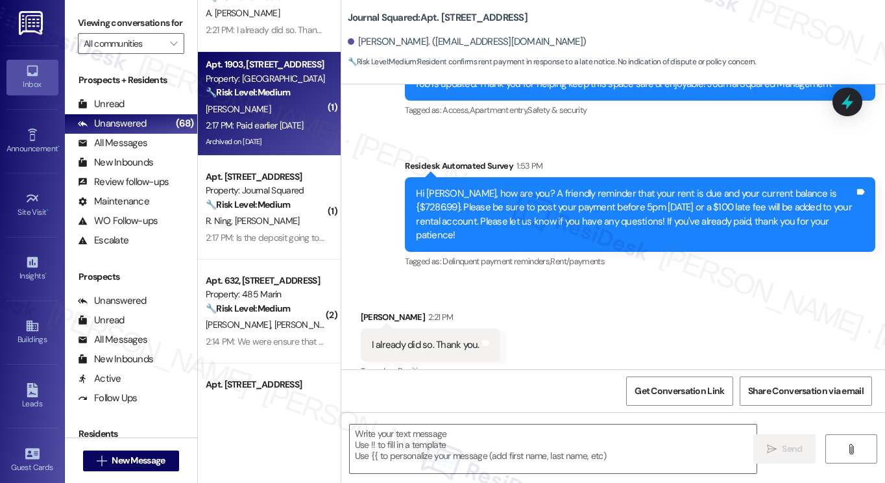
type textarea "Fetching suggested responses. Please feel free to read through the conversation…"
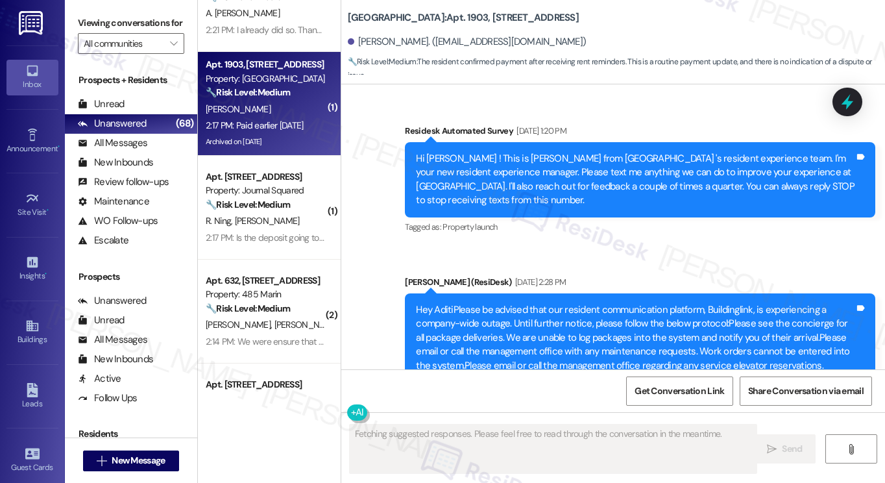
type textarea "Fetching suggested responses. Please feel free to read through the conversation…"
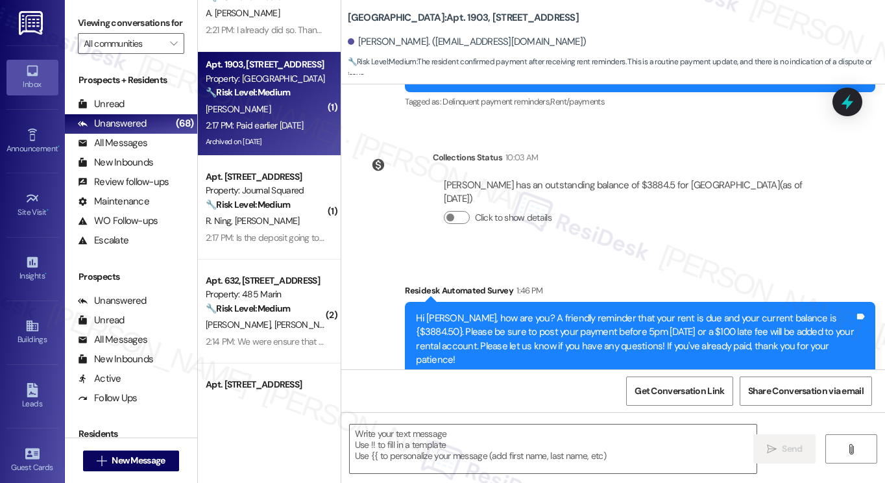
click at [80, 21] on label "Viewing conversations for" at bounding box center [131, 23] width 106 height 20
click at [403, 435] on textarea at bounding box center [553, 448] width 407 height 49
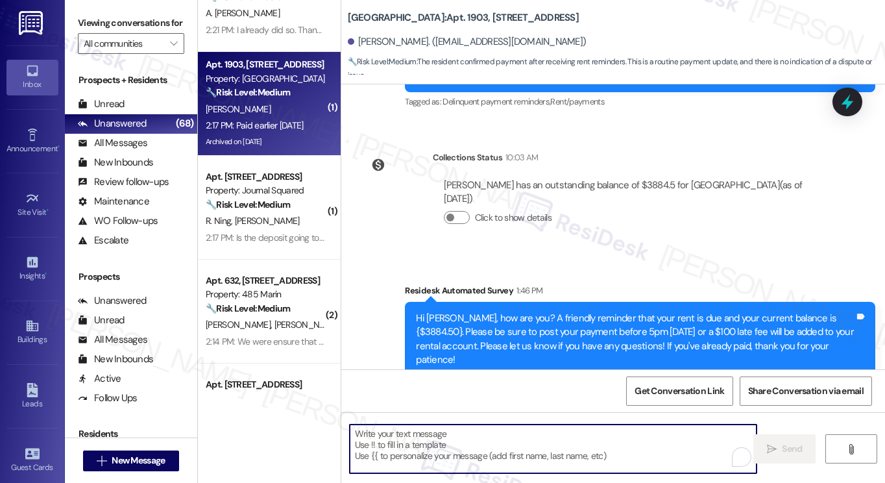
paste textarea "Great! Thanks for confirming! If you have any questions or concerns in the futu…"
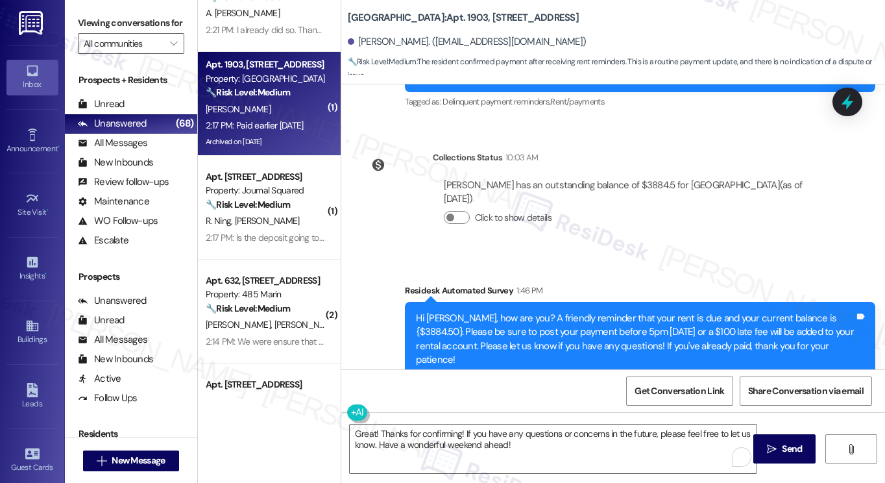
click at [363, 435] on div "[PERSON_NAME] 2:17 PM" at bounding box center [413, 444] width 105 height 18
copy div "Aditi"
click at [457, 433] on textarea "Great! Thanks for confirming! If you have any questions or concerns in the futu…" at bounding box center [553, 448] width 407 height 49
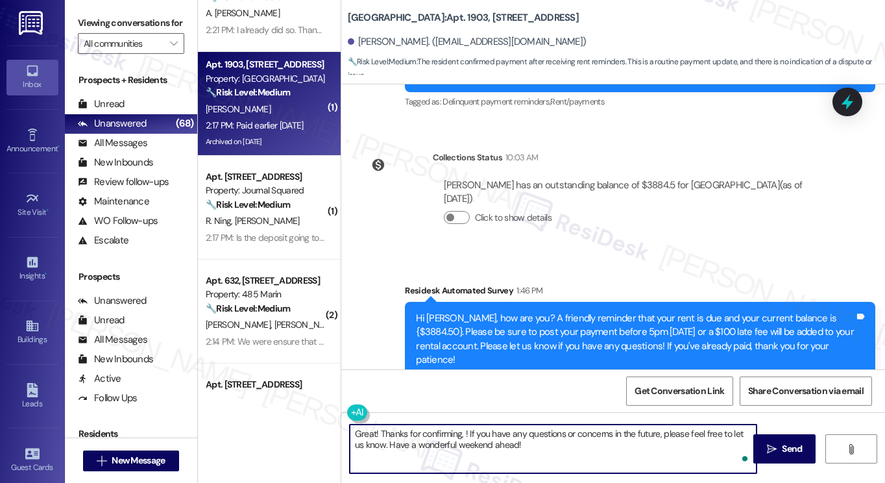
paste textarea "Aditi"
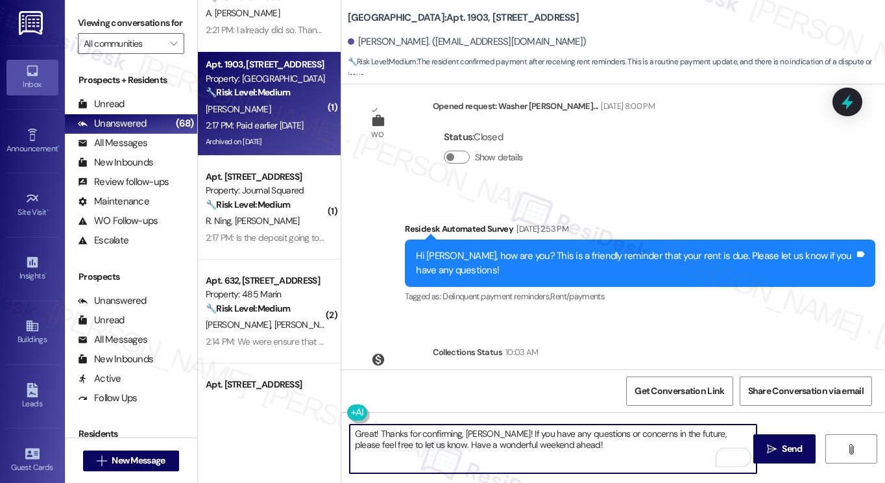
click at [461, 405] on button "Click to show details" at bounding box center [457, 411] width 26 height 13
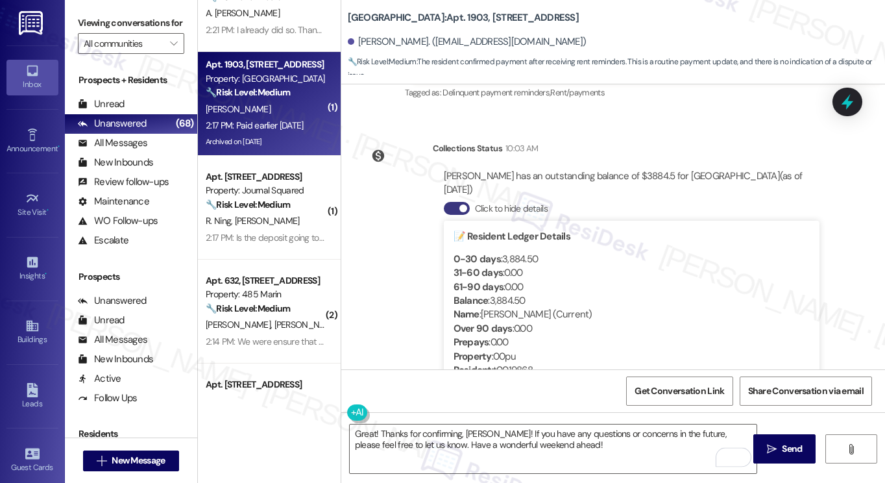
scroll to position [16967, 0]
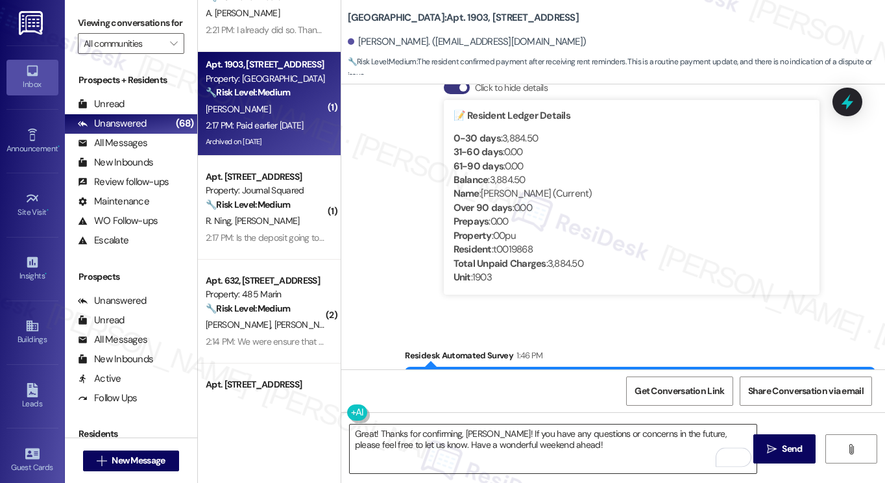
click at [620, 440] on textarea "Great! Thanks for confirming, [PERSON_NAME]! If you have any questions or conce…" at bounding box center [553, 448] width 407 height 49
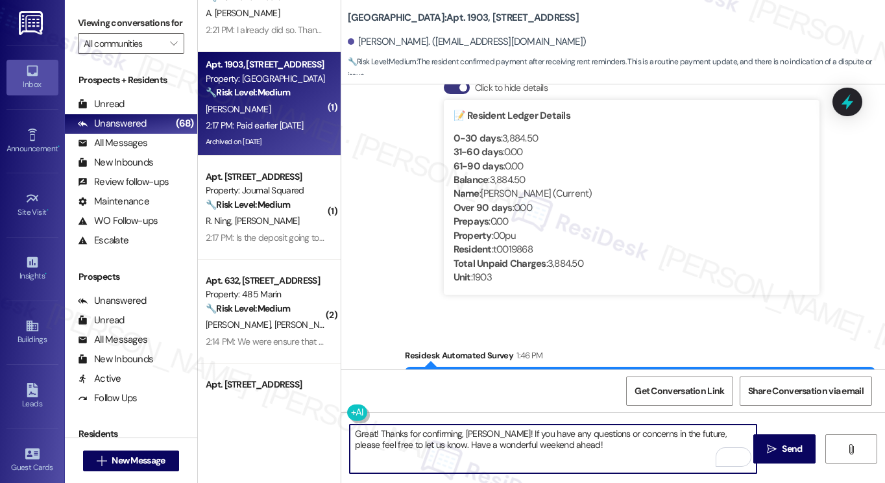
click at [599, 453] on textarea "Great! Thanks for confirming, [PERSON_NAME]! If you have any questions or conce…" at bounding box center [553, 448] width 407 height 49
type textarea "Great! Thanks for confirming, [PERSON_NAME]! If you have any questions or conce…"
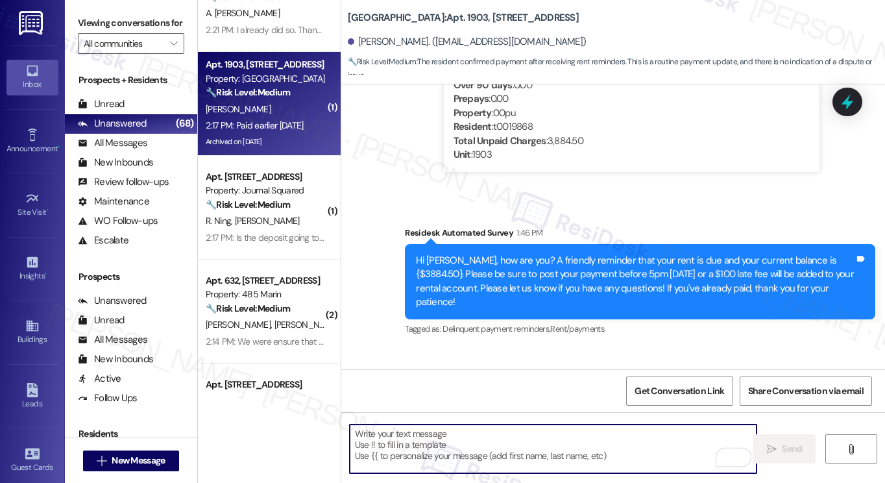
scroll to position [17136, 0]
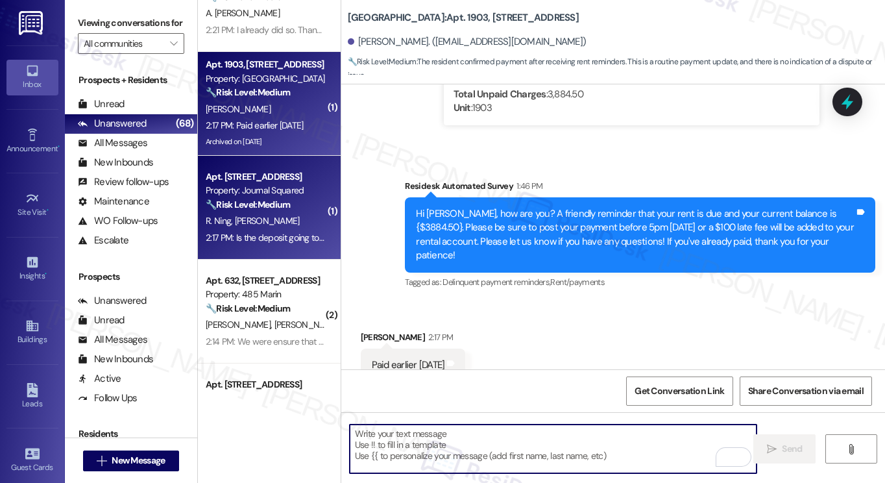
click at [304, 206] on div "🔧 Risk Level: Medium The resident is inquiring about the return of their securi…" at bounding box center [266, 205] width 120 height 14
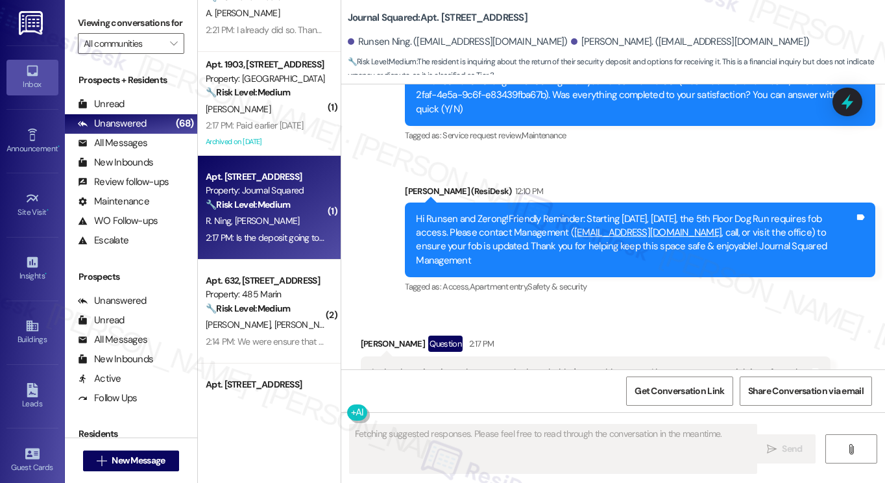
scroll to position [14949, 0]
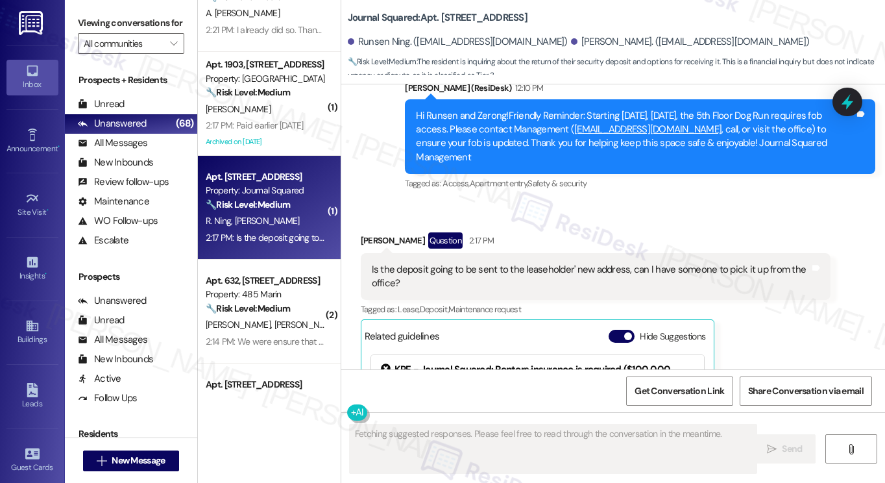
click at [491, 263] on div "Is the deposit going to be sent to the leaseholder' new address, can I have som…" at bounding box center [591, 277] width 438 height 28
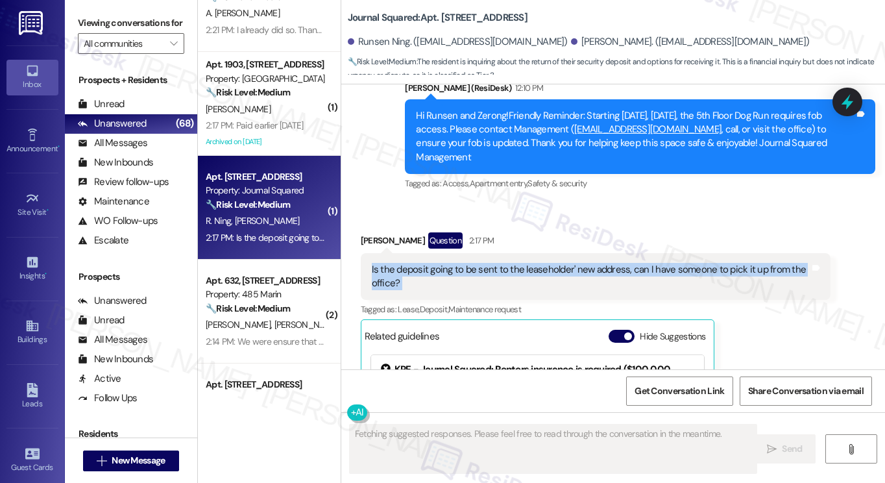
click at [491, 263] on div "Is the deposit going to be sent to the leaseholder' new address, can I have som…" at bounding box center [591, 277] width 438 height 28
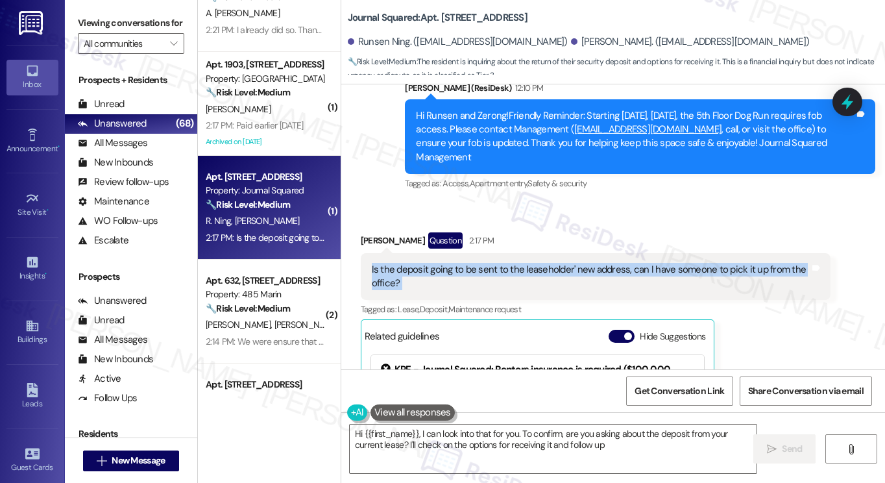
type textarea "Hi {{first_name}}, I can look into that for you. To confirm, are you asking abo…"
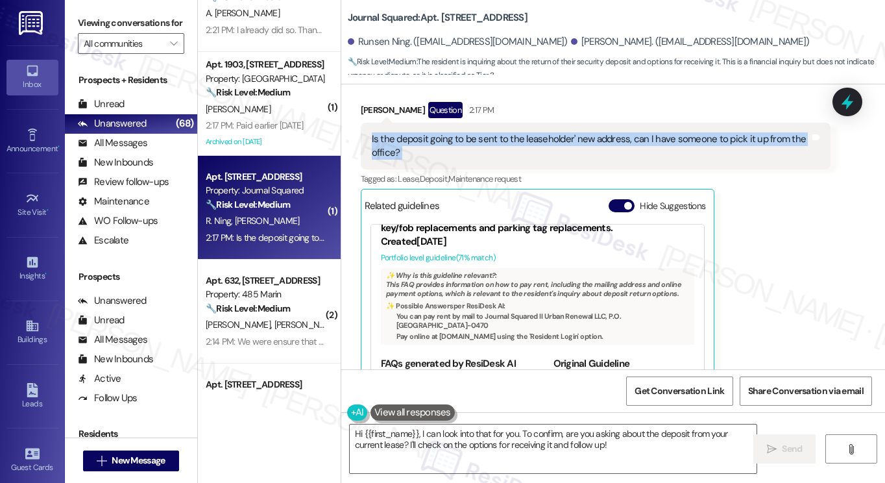
scroll to position [171, 0]
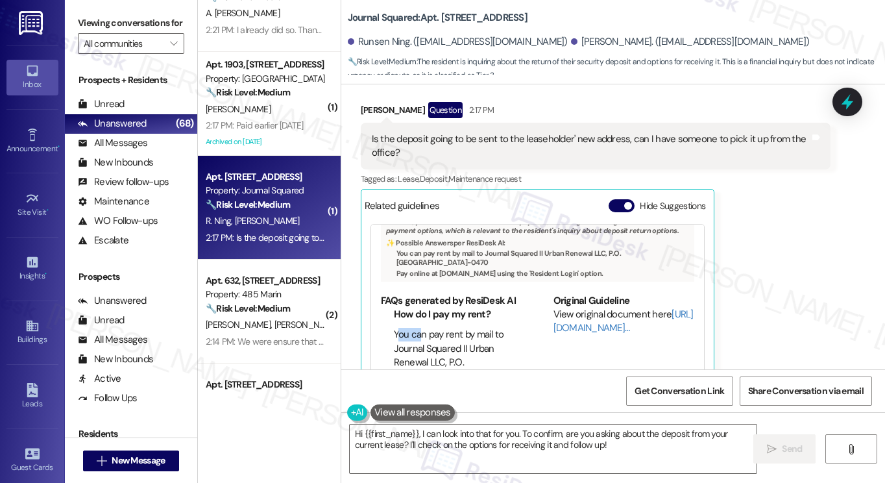
drag, startPoint x: 396, startPoint y: 274, endPoint x: 420, endPoint y: 274, distance: 24.0
click at [420, 328] on li "You can pay rent by mail to Journal Squared II Urban Renewal LLC, P.O. [GEOGRAP…" at bounding box center [458, 376] width 128 height 97
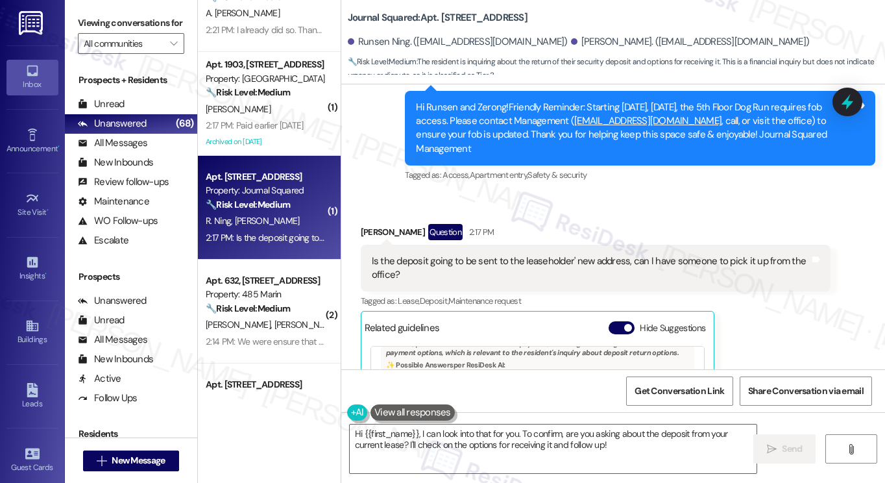
scroll to position [14949, 0]
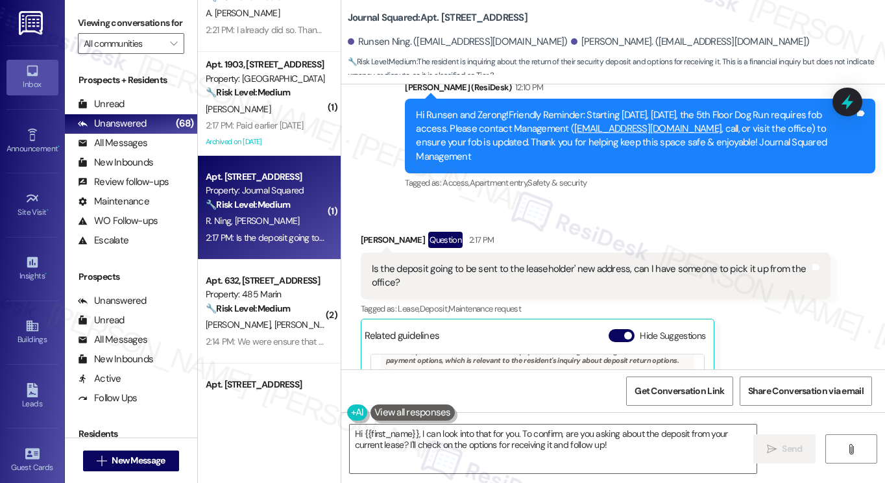
click at [499, 262] on div "Is the deposit going to be sent to the leaseholder' new address, can I have som…" at bounding box center [591, 276] width 438 height 28
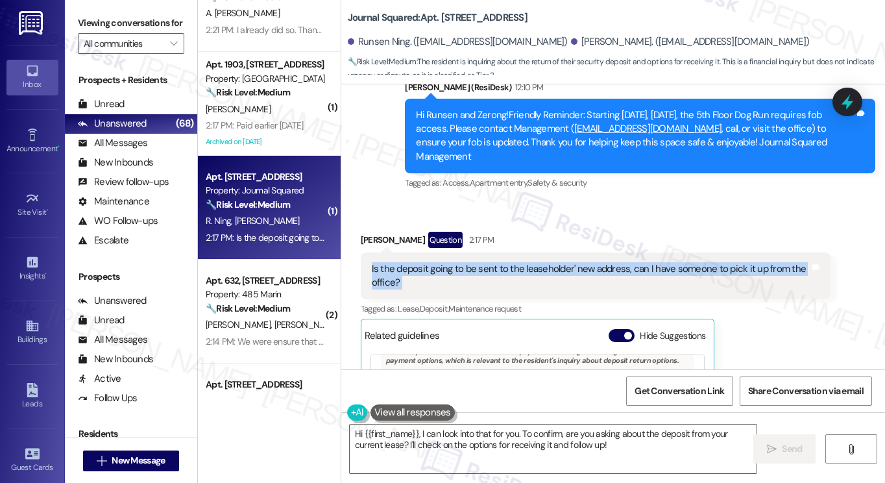
click at [499, 262] on div "Is the deposit going to be sent to the leaseholder' new address, can I have som…" at bounding box center [591, 276] width 438 height 28
copy div "Is the deposit going to be sent to the leaseholder' new address, can I have som…"
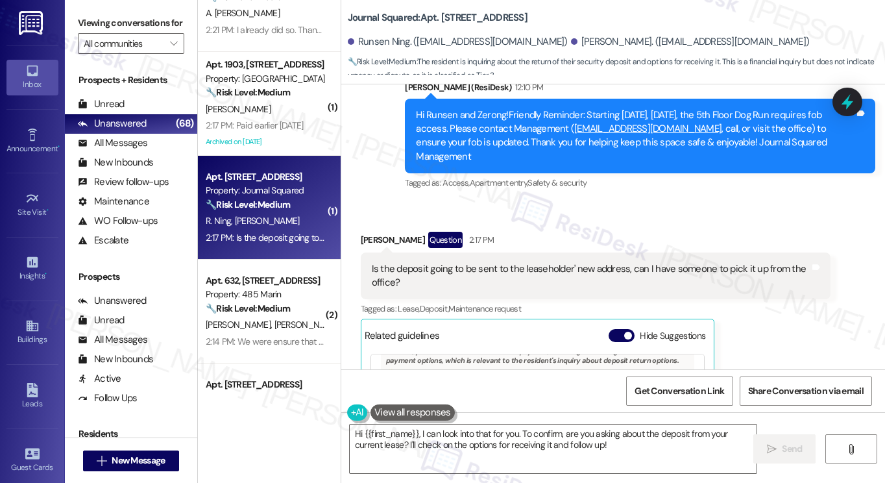
click at [93, 32] on label "Viewing conversations for" at bounding box center [131, 23] width 106 height 20
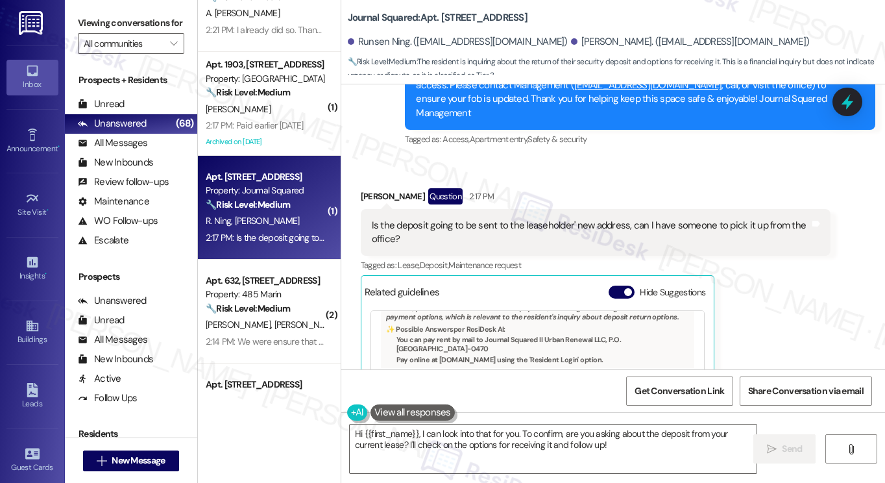
scroll to position [15014, 0]
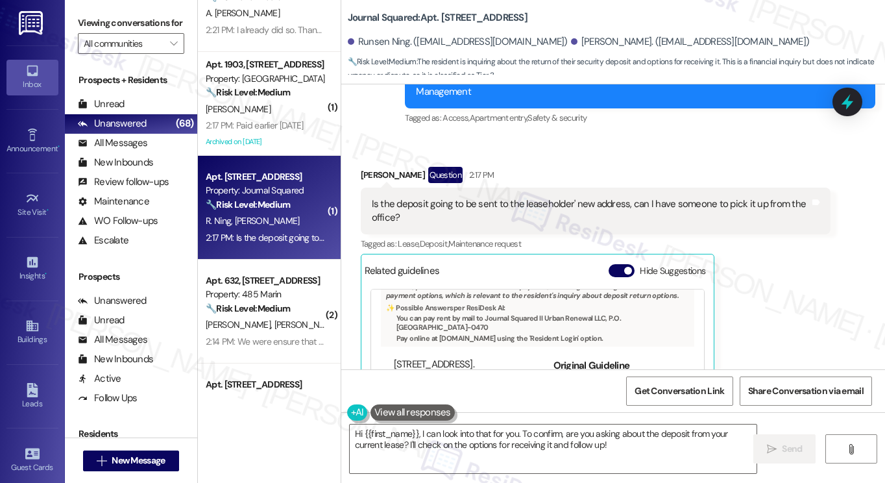
click at [504, 258] on div "Related guidelines Hide Suggestions" at bounding box center [538, 270] width 346 height 25
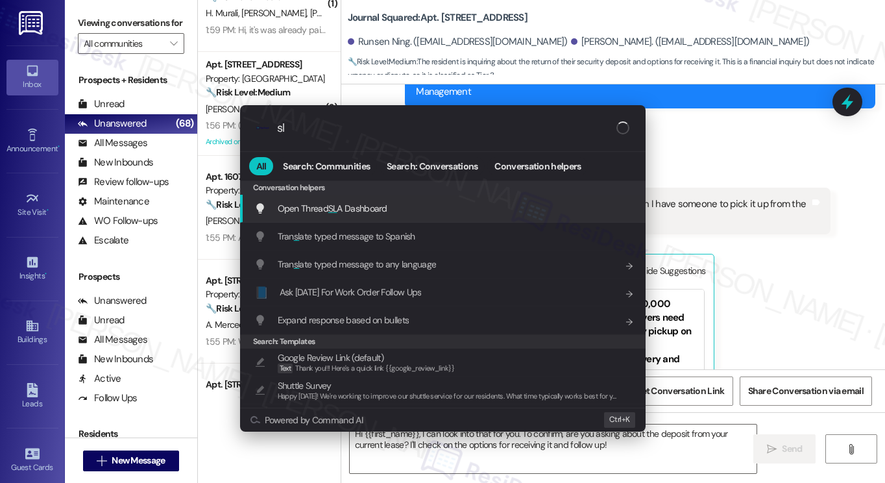
type input "sla"
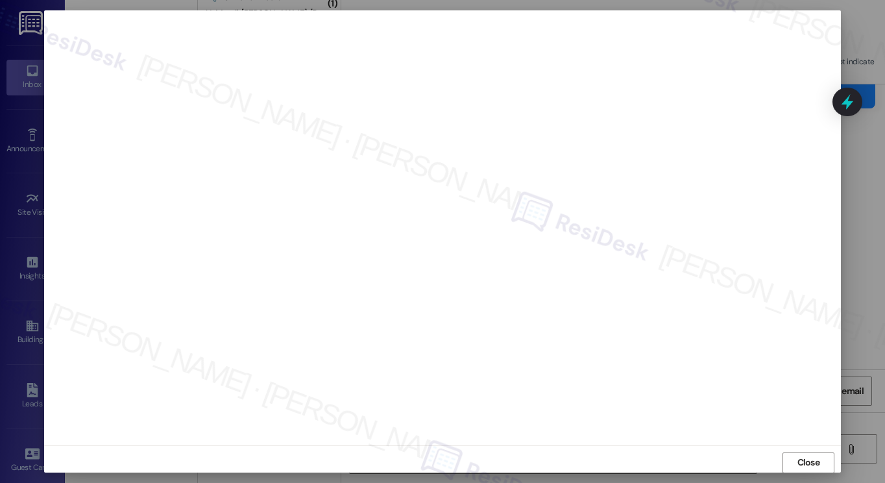
scroll to position [0, 0]
click at [791, 453] on button "Close" at bounding box center [808, 462] width 52 height 21
